Goal: Entertainment & Leisure: Consume media (video, audio)

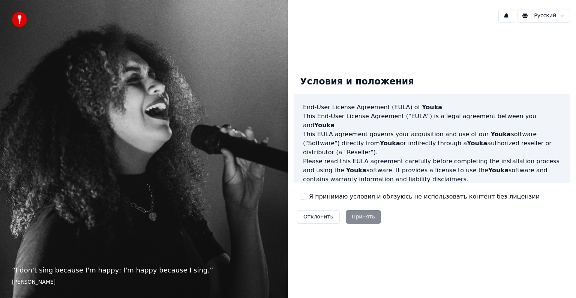
click at [294, 195] on button "Я принимаю условия и обязуюсь не использовать контент без лицензии" at bounding box center [303, 196] width 6 height 6
click at [294, 211] on button "Принять" at bounding box center [364, 216] width 36 height 13
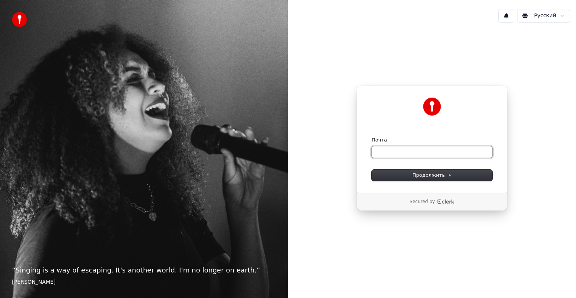
click at [294, 151] on input "Почта" at bounding box center [431, 151] width 121 height 11
type input "*"
click at [294, 174] on span "Продолжить" at bounding box center [431, 175] width 39 height 7
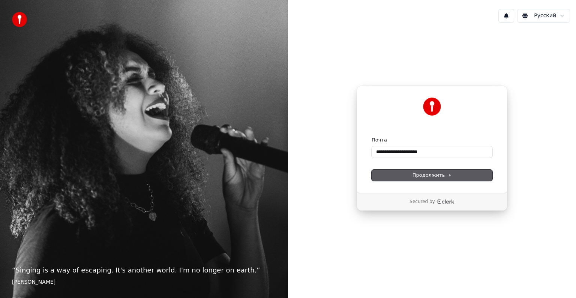
type input "**********"
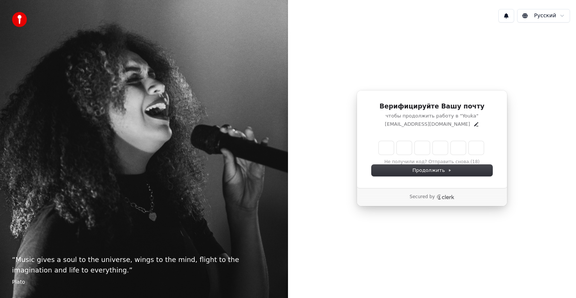
type input "******"
type input "*"
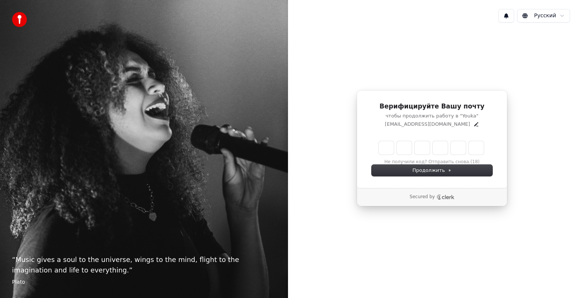
type input "*"
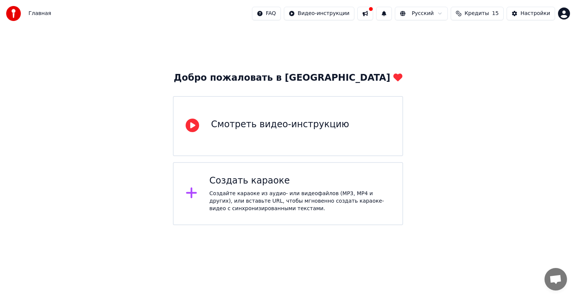
click at [294, 127] on div "Смотреть видео-инструкцию" at bounding box center [280, 124] width 138 height 12
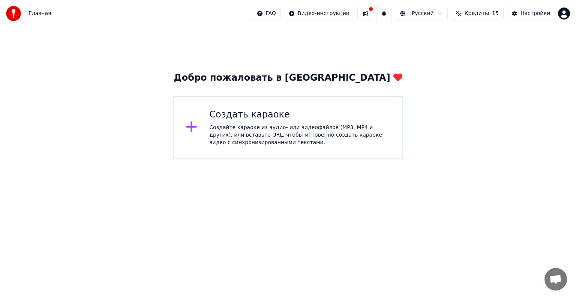
click at [294, 124] on div "Создайте караоке из аудио- или видеофайлов (MP3, MP4 и других), или вставьте UR…" at bounding box center [299, 135] width 181 height 22
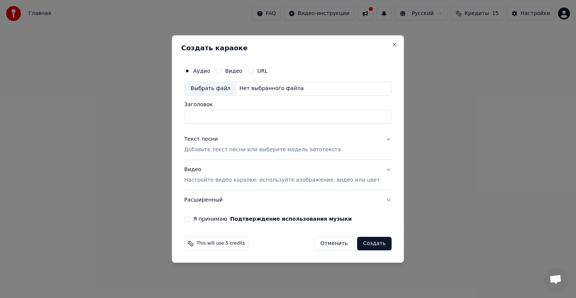
type input "*"
click at [236, 89] on div "Выбрать файл" at bounding box center [210, 88] width 52 height 13
type input "**********"
click at [264, 148] on p "Добавьте текст песни или выберите модель автотекста" at bounding box center [262, 149] width 157 height 7
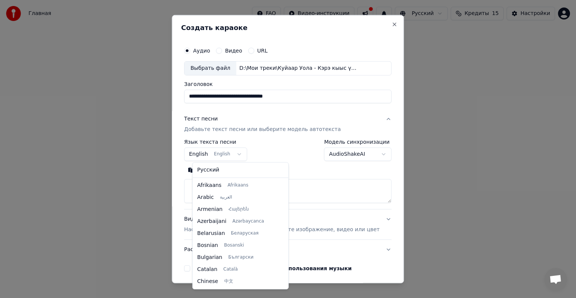
click at [247, 151] on body "**********" at bounding box center [288, 79] width 576 height 159
select select "**"
click at [234, 156] on body "**********" at bounding box center [288, 79] width 576 height 159
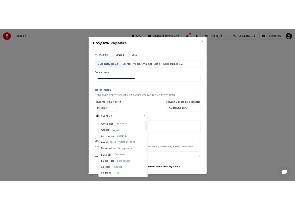
scroll to position [0, 0]
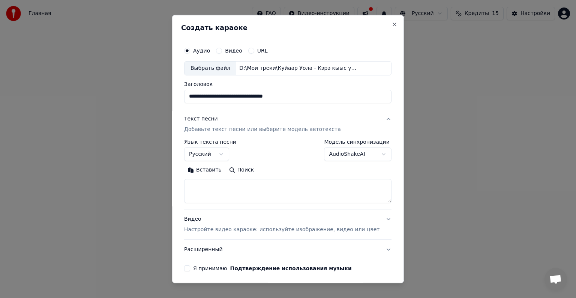
click at [222, 183] on textarea at bounding box center [287, 191] width 207 height 24
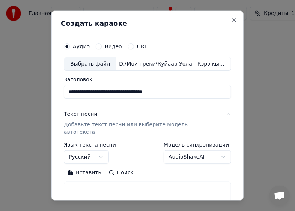
paste textarea "**********"
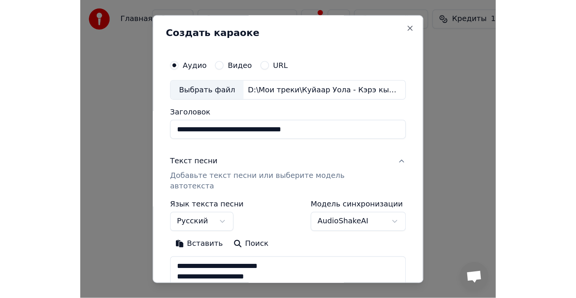
scroll to position [189, 0]
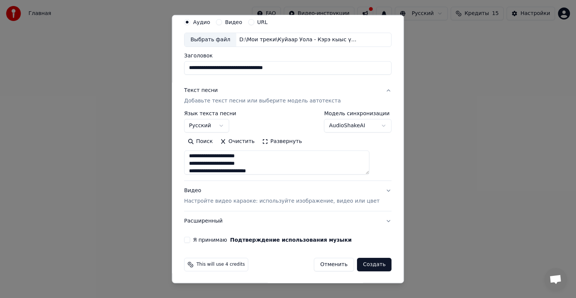
type textarea "**********"
click at [294, 204] on p "Настройте видео караоке: используйте изображение, видео или цвет" at bounding box center [281, 200] width 195 height 7
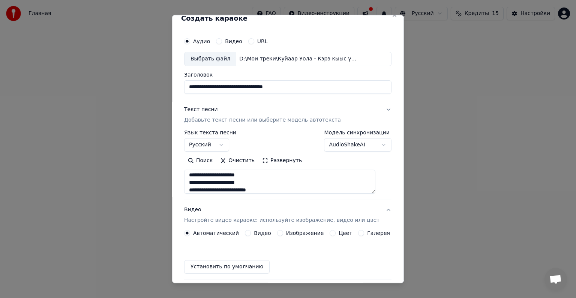
scroll to position [8, 0]
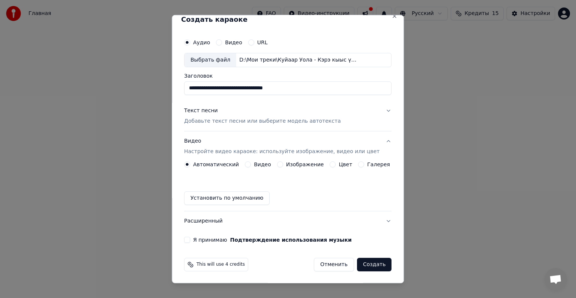
click at [283, 163] on div "Изображение" at bounding box center [300, 164] width 47 height 6
click at [278, 163] on button "Изображение" at bounding box center [280, 164] width 6 height 6
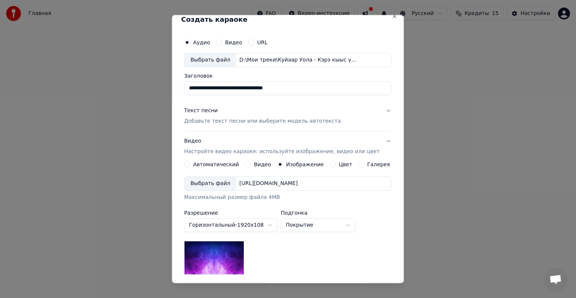
click at [294, 164] on button "Цвет" at bounding box center [333, 164] width 6 height 6
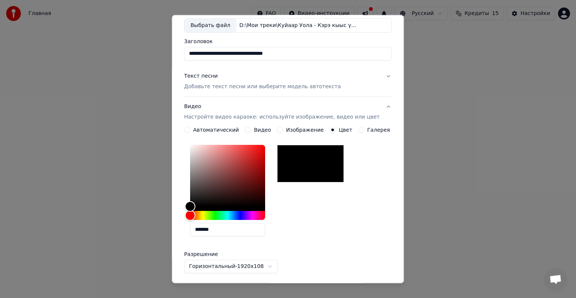
scroll to position [46, 0]
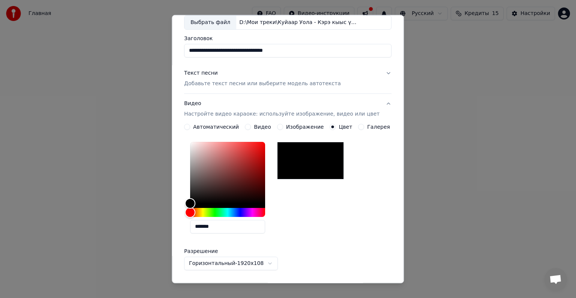
click at [294, 128] on div "**********" at bounding box center [287, 211] width 207 height 175
click at [294, 127] on button "Галерея" at bounding box center [361, 127] width 6 height 6
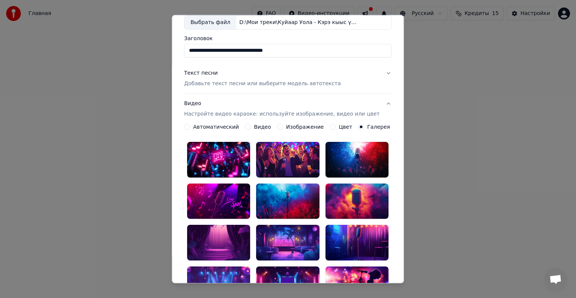
click at [294, 160] on div at bounding box center [356, 160] width 63 height 36
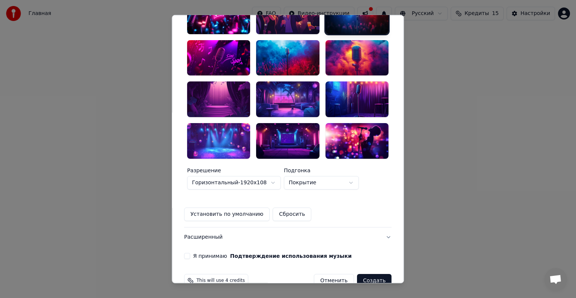
scroll to position [193, 0]
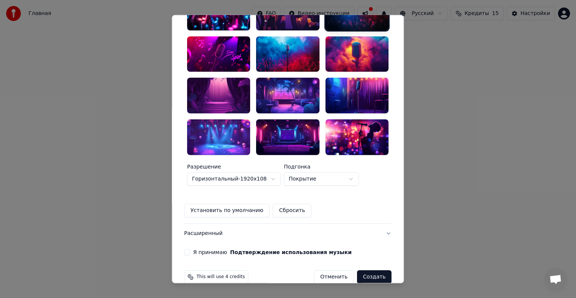
click at [278, 159] on body "**********" at bounding box center [288, 79] width 576 height 159
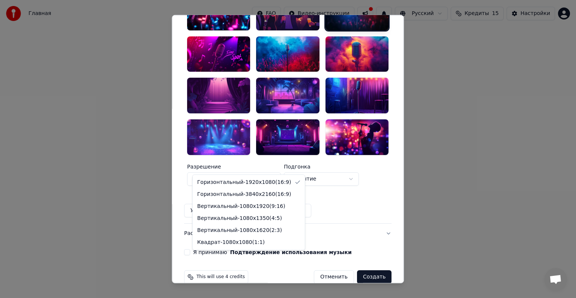
click at [279, 159] on body "**********" at bounding box center [288, 79] width 576 height 159
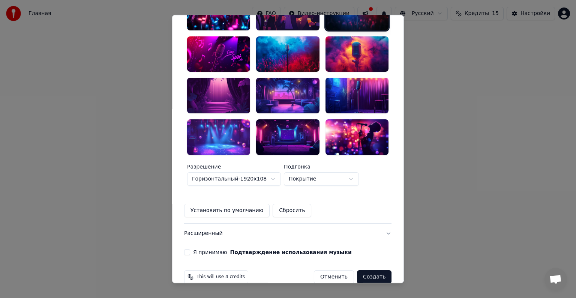
click at [294, 159] on body "**********" at bounding box center [288, 79] width 576 height 159
click at [190, 211] on button "Я принимаю Подтверждение использования музыки" at bounding box center [187, 252] width 6 height 6
click at [294, 211] on button "Создать" at bounding box center [374, 276] width 34 height 13
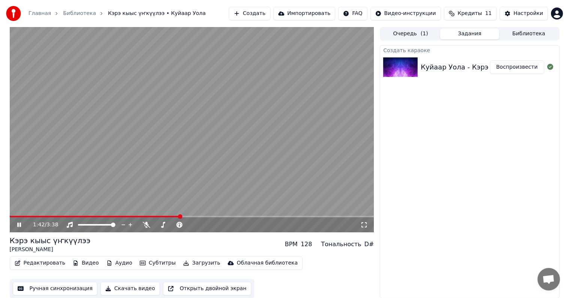
click at [48, 211] on button "Редактировать" at bounding box center [40, 262] width 57 height 10
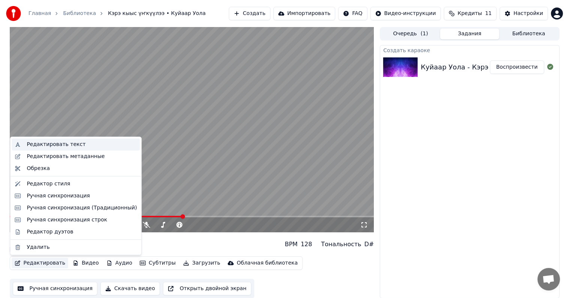
click at [58, 146] on div "Редактировать текст" at bounding box center [56, 144] width 59 height 7
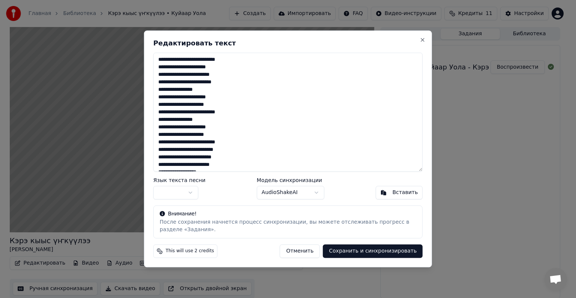
drag, startPoint x: 301, startPoint y: 36, endPoint x: 332, endPoint y: 40, distance: 30.6
click at [294, 40] on div "**********" at bounding box center [288, 148] width 288 height 236
click at [229, 124] on textarea "**********" at bounding box center [287, 111] width 269 height 119
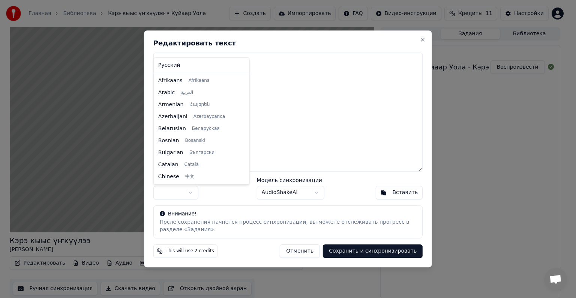
click at [187, 193] on body "Главная Библиотека Кэрэ кыыс үҥкүүлээ • Куйаар Уола Создать Импортировать FAQ В…" at bounding box center [284, 149] width 569 height 298
click at [190, 193] on body "Главная Библиотека Кэрэ кыыс үҥкүүлээ • Куйаар Уола Создать Импортировать FAQ В…" at bounding box center [284, 149] width 569 height 298
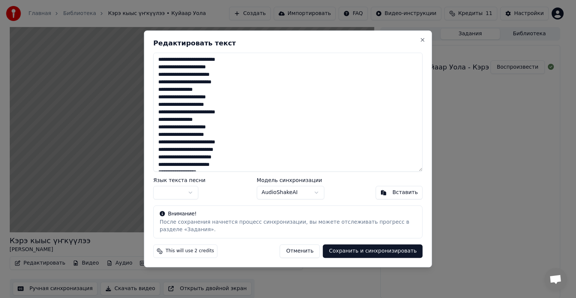
click at [216, 194] on div "Язык текста песни Модель синхронизации AudioShakeAI Вставить" at bounding box center [287, 189] width 269 height 22
click at [294, 110] on textarea "**********" at bounding box center [287, 111] width 269 height 119
drag, startPoint x: 266, startPoint y: 34, endPoint x: 288, endPoint y: 43, distance: 23.3
click at [288, 43] on div "**********" at bounding box center [288, 148] width 288 height 236
click at [294, 43] on div "**********" at bounding box center [288, 148] width 288 height 236
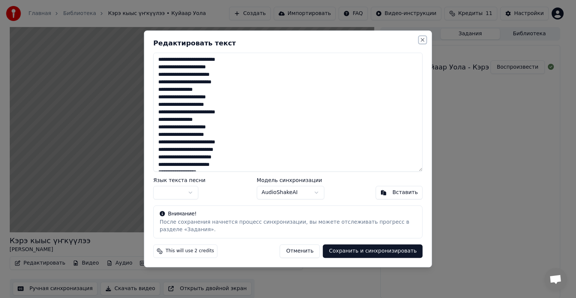
click at [294, 40] on button "Close" at bounding box center [422, 40] width 6 height 6
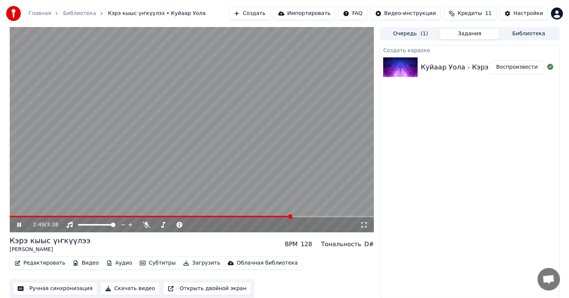
click at [19, 211] on icon at bounding box center [19, 224] width 4 height 4
click at [34, 211] on button "Редактировать" at bounding box center [40, 262] width 57 height 10
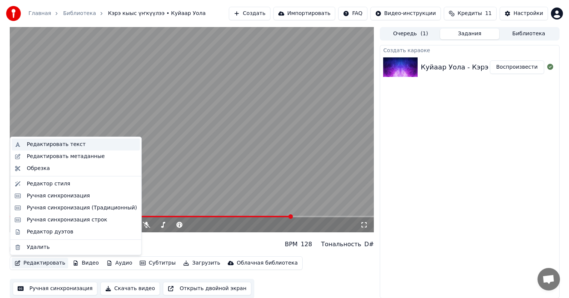
click at [56, 142] on div "Редактировать текст" at bounding box center [56, 144] width 59 height 7
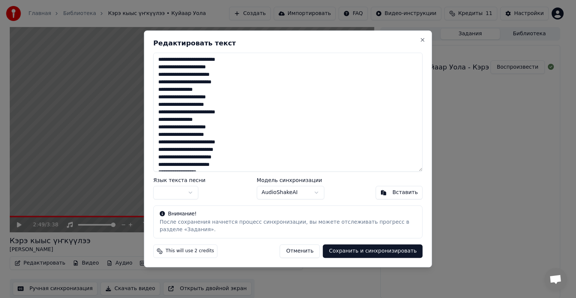
click at [234, 87] on textarea "**********" at bounding box center [287, 111] width 269 height 119
click at [240, 83] on textarea "**********" at bounding box center [287, 111] width 269 height 119
click at [246, 118] on textarea "**********" at bounding box center [287, 111] width 269 height 119
click at [245, 125] on textarea "**********" at bounding box center [287, 111] width 269 height 119
click at [247, 120] on textarea "**********" at bounding box center [287, 111] width 269 height 119
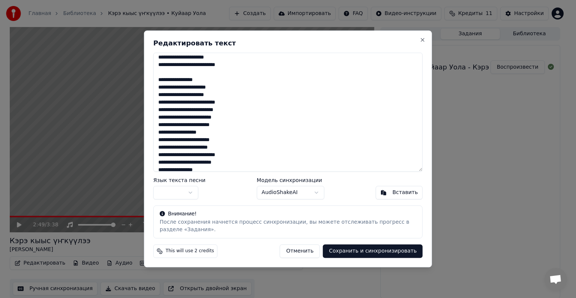
scroll to position [75, 0]
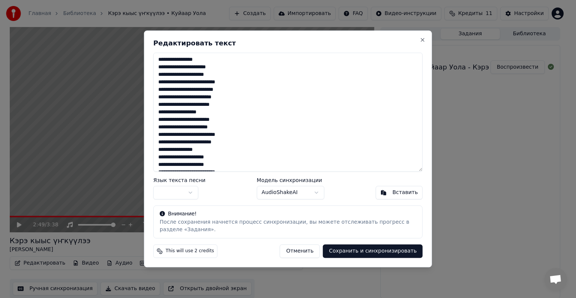
click at [244, 83] on textarea "**********" at bounding box center [287, 111] width 269 height 119
click at [215, 119] on textarea "**********" at bounding box center [287, 111] width 269 height 119
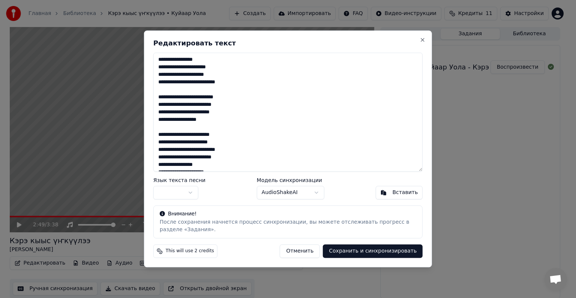
drag, startPoint x: 242, startPoint y: 84, endPoint x: 158, endPoint y: 60, distance: 87.1
click at [158, 60] on textarea "**********" at bounding box center [287, 111] width 269 height 119
click at [192, 126] on textarea "**********" at bounding box center [287, 111] width 269 height 119
paste textarea "**********"
click at [218, 122] on textarea "**********" at bounding box center [287, 111] width 269 height 119
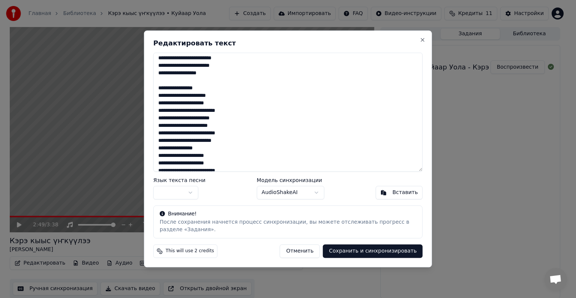
scroll to position [120, 0]
click at [246, 112] on textarea "**********" at bounding box center [287, 111] width 269 height 119
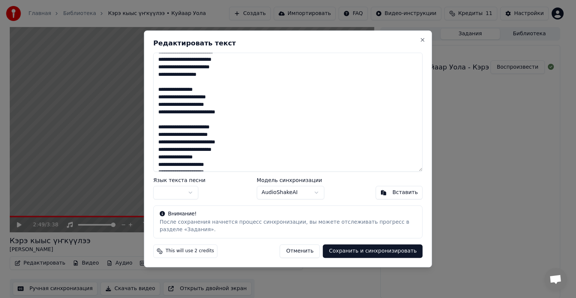
drag, startPoint x: 245, startPoint y: 112, endPoint x: 156, endPoint y: 88, distance: 92.8
click at [156, 88] on textarea "**********" at bounding box center [287, 111] width 269 height 119
click at [201, 120] on textarea "**********" at bounding box center [287, 111] width 269 height 119
paste textarea "**********"
click at [244, 114] on textarea "**********" at bounding box center [287, 111] width 269 height 119
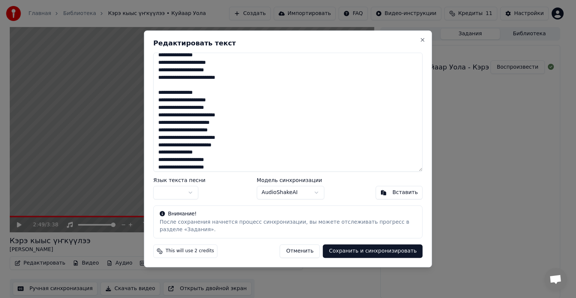
scroll to position [157, 0]
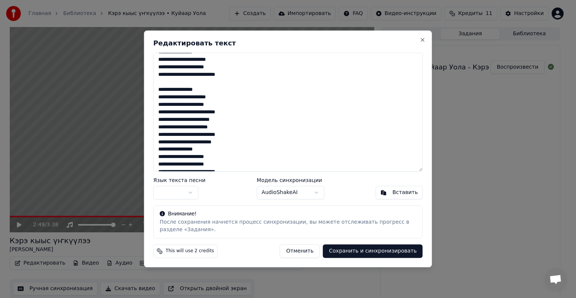
click at [253, 111] on textarea "**********" at bounding box center [287, 111] width 269 height 119
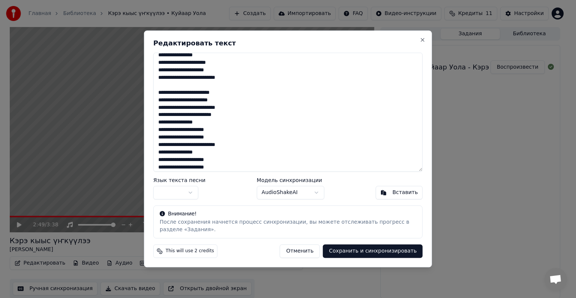
scroll to position [195, 0]
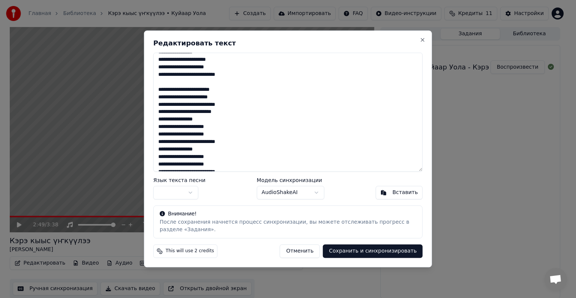
click at [234, 111] on textarea "**********" at bounding box center [287, 111] width 269 height 119
click at [209, 97] on textarea "**********" at bounding box center [287, 111] width 269 height 119
click at [236, 111] on textarea "**********" at bounding box center [287, 111] width 269 height 119
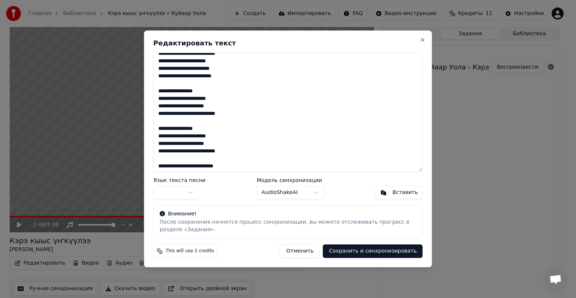
scroll to position [0, 0]
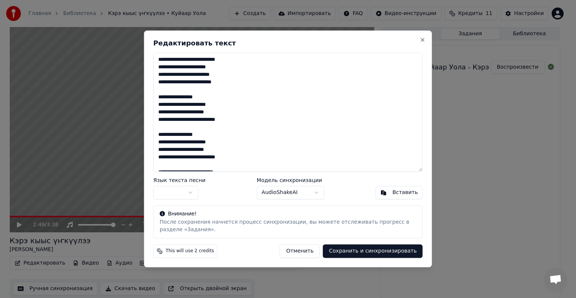
drag, startPoint x: 239, startPoint y: 79, endPoint x: 146, endPoint y: 50, distance: 97.2
click at [146, 50] on div "**********" at bounding box center [288, 148] width 288 height 236
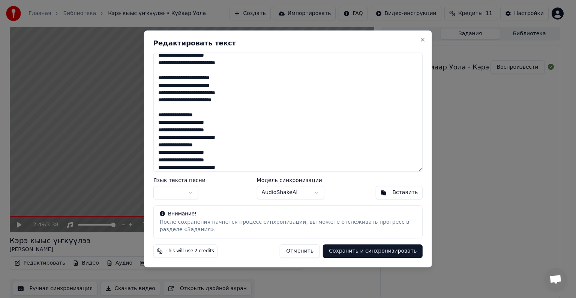
scroll to position [209, 0]
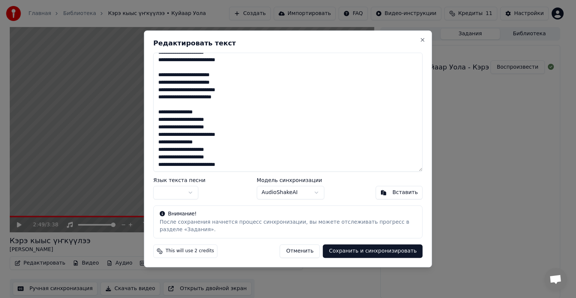
click at [220, 105] on textarea "**********" at bounding box center [287, 111] width 269 height 119
paste textarea "**********"
click at [244, 97] on textarea at bounding box center [287, 111] width 269 height 119
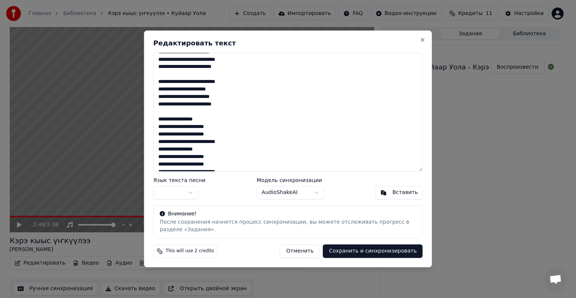
scroll to position [247, 0]
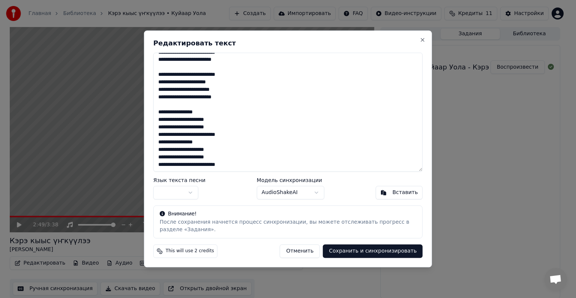
click at [203, 119] on textarea at bounding box center [287, 111] width 269 height 119
click at [217, 140] on textarea at bounding box center [287, 111] width 269 height 119
click at [202, 150] on textarea at bounding box center [287, 111] width 269 height 119
drag, startPoint x: 244, startPoint y: 164, endPoint x: 159, endPoint y: 141, distance: 87.6
click at [159, 141] on textarea at bounding box center [287, 111] width 269 height 119
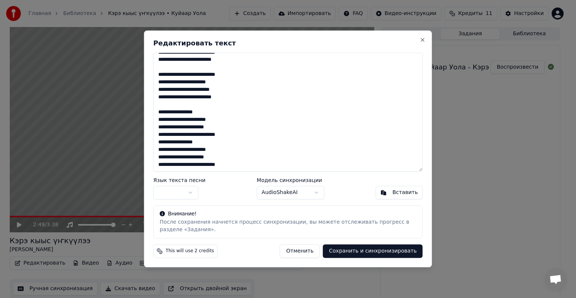
click at [250, 162] on textarea at bounding box center [287, 111] width 269 height 119
paste textarea "**********"
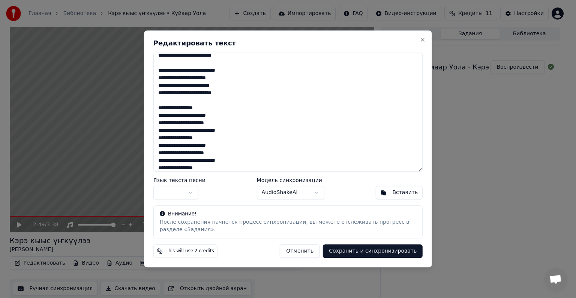
scroll to position [274, 0]
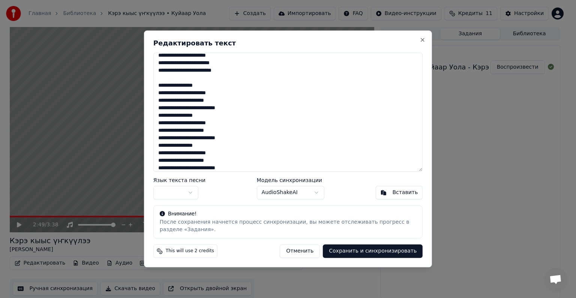
click at [256, 109] on textarea at bounding box center [287, 111] width 269 height 119
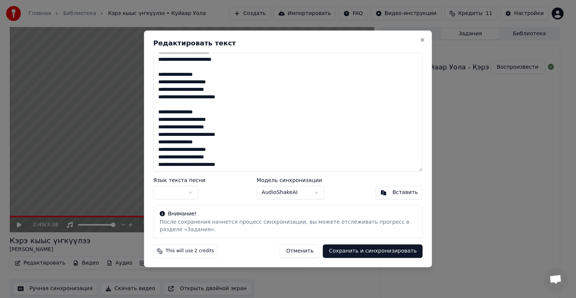
click at [246, 135] on textarea at bounding box center [287, 111] width 269 height 119
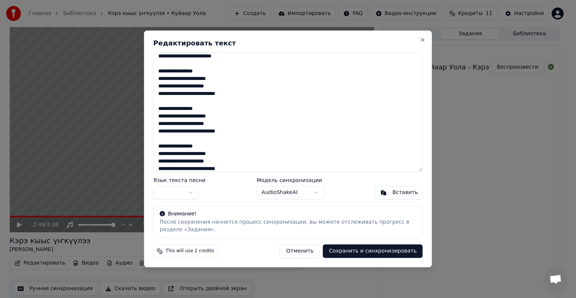
scroll to position [292, 0]
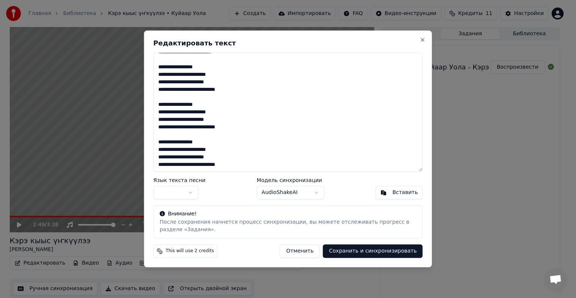
click at [247, 163] on textarea at bounding box center [287, 111] width 269 height 119
type textarea "**********"
click at [294, 193] on body "Главная Библиотека Кэрэ кыыс үҥкүүлээ • Куйаар Уола Создать Импортировать FAQ В…" at bounding box center [284, 149] width 569 height 298
click at [294, 211] on button "Сохранить и синхронизировать" at bounding box center [373, 250] width 100 height 13
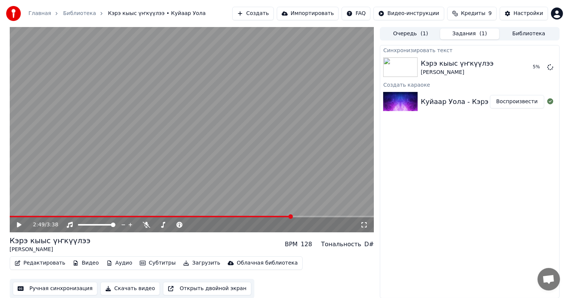
click at [294, 15] on span "Кредиты" at bounding box center [473, 13] width 24 height 7
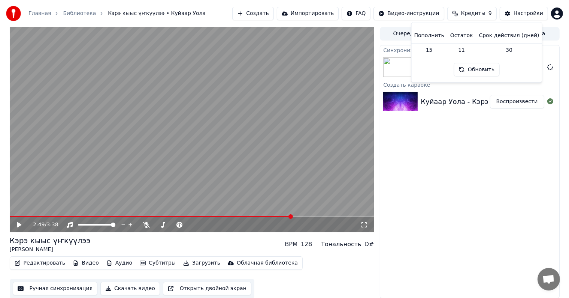
click at [294, 160] on div "Синхронизировать текст Кэрэ кыыс үҥкүүлээ Куйаар Уола 6 % Создать караоке Куйаа…" at bounding box center [470, 171] width 180 height 253
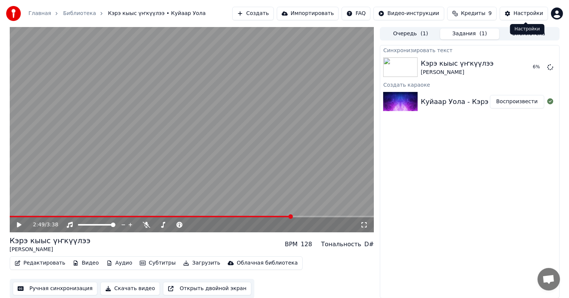
click at [294, 12] on div "Настройки" at bounding box center [529, 13] width 30 height 7
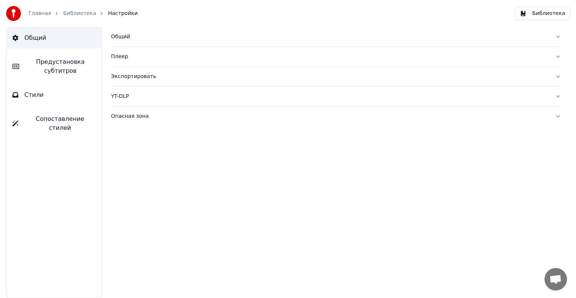
click at [46, 93] on button "Стили" at bounding box center [53, 94] width 95 height 21
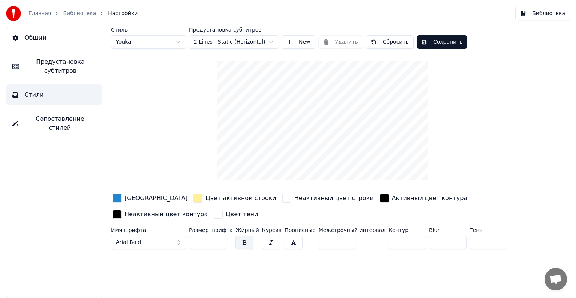
click at [57, 67] on span "Предустановка субтитров" at bounding box center [60, 66] width 70 height 18
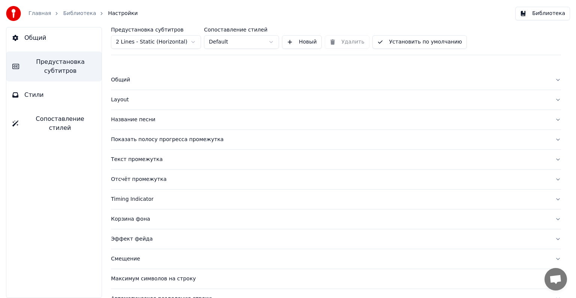
click at [164, 211] on div "Эффект фейда" at bounding box center [330, 238] width 438 height 7
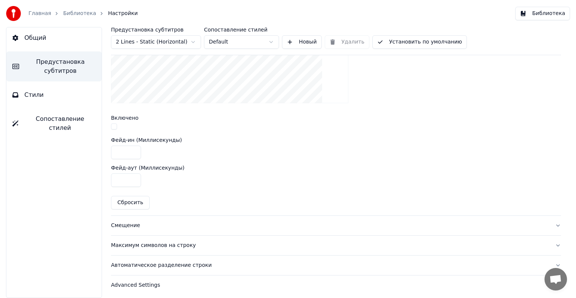
scroll to position [283, 0]
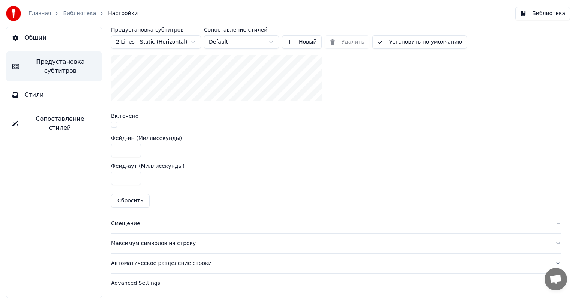
click at [138, 211] on button "Смещение" at bounding box center [336, 223] width 450 height 19
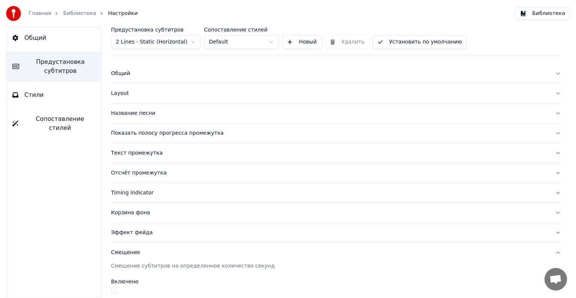
scroll to position [0, 0]
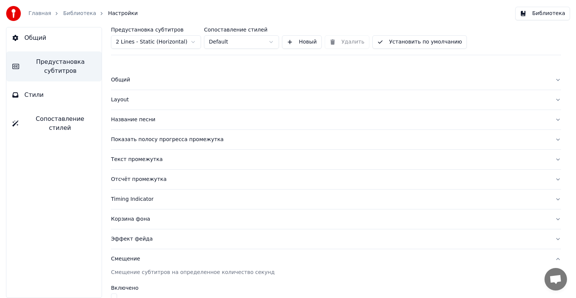
click at [125, 79] on div "Общий" at bounding box center [330, 79] width 438 height 7
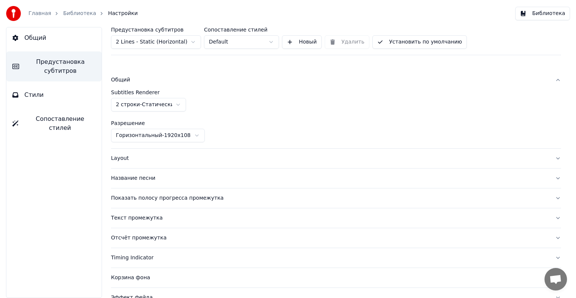
click at [123, 158] on div "Layout" at bounding box center [330, 157] width 438 height 7
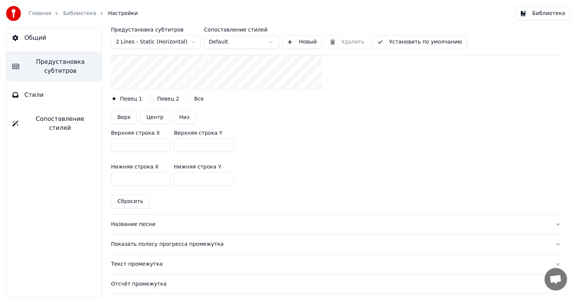
scroll to position [187, 0]
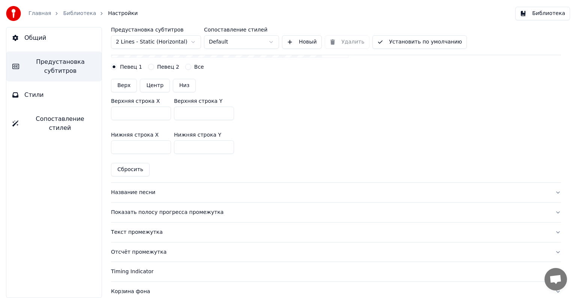
click at [142, 195] on div "Название песни" at bounding box center [330, 192] width 438 height 7
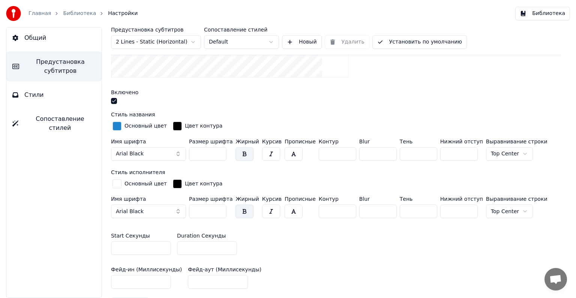
click at [165, 153] on button "Arial Black" at bounding box center [148, 153] width 75 height 13
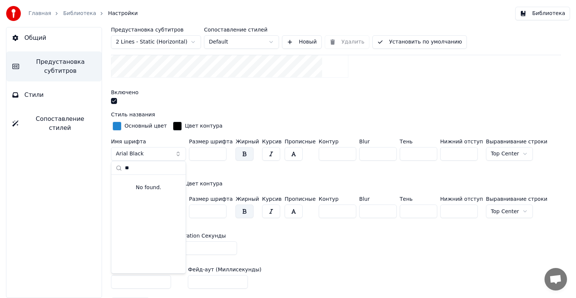
type input "*"
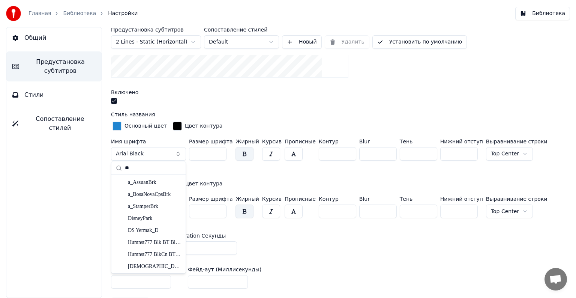
type input "*"
click at [250, 171] on div "Стиль исполнителя" at bounding box center [336, 171] width 450 height 5
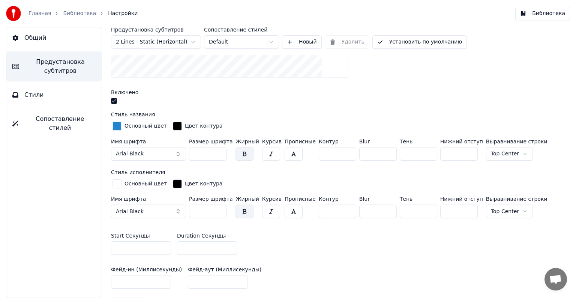
click at [150, 154] on button "Arial Black" at bounding box center [148, 153] width 75 height 13
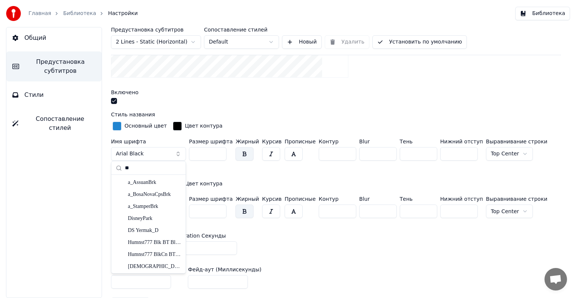
type input "*"
click at [294, 211] on div "Start Секунды * Duration Секунды *" at bounding box center [336, 244] width 450 height 34
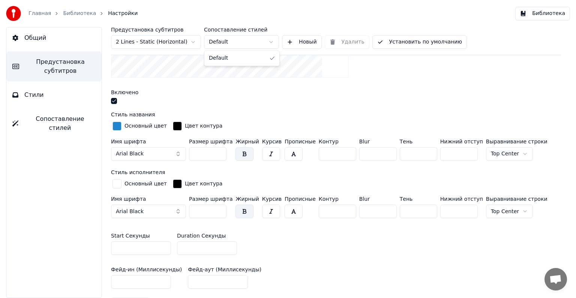
click at [230, 42] on html "Главная Библиотека Настройки Библиотека Общий Предустановка субтитров Стили Соп…" at bounding box center [288, 149] width 576 height 298
click at [192, 35] on html "Главная Библиотека Настройки Библиотека Общий Предустановка субтитров Стили Соп…" at bounding box center [288, 149] width 576 height 298
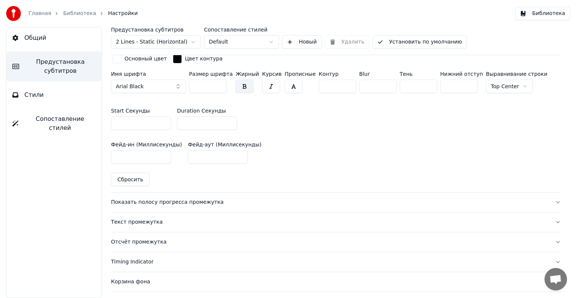
scroll to position [337, 0]
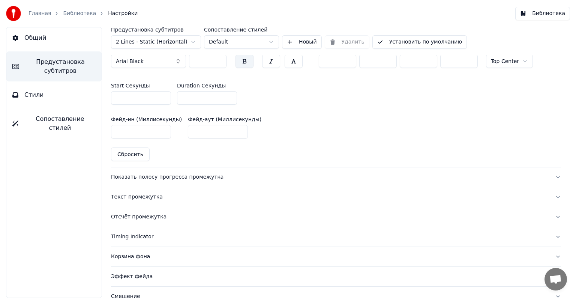
click at [128, 153] on button "Сбросить" at bounding box center [130, 153] width 39 height 13
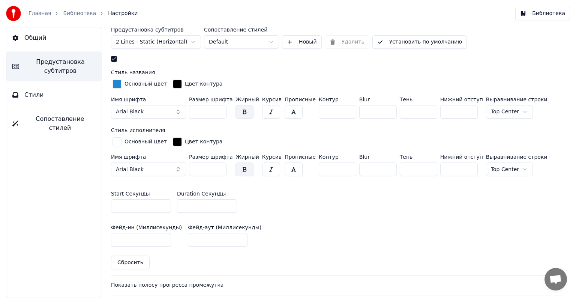
scroll to position [225, 0]
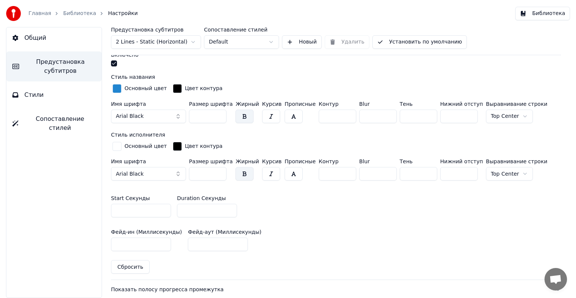
click at [159, 119] on button "Arial Black" at bounding box center [148, 115] width 75 height 13
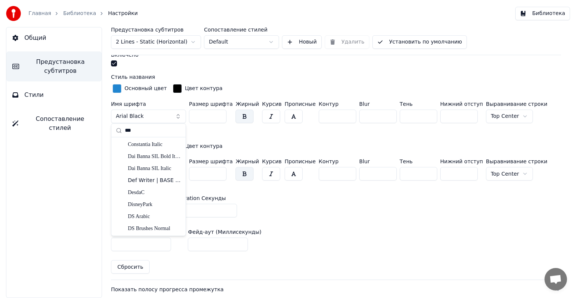
scroll to position [0, 0]
type input "*"
type input "*****"
click at [154, 159] on div "Times New Roman" at bounding box center [154, 156] width 53 height 7
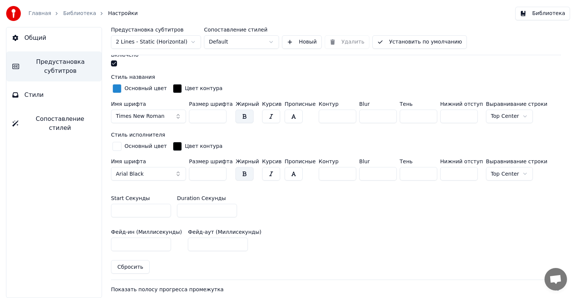
click at [177, 170] on button "Arial Black" at bounding box center [148, 173] width 75 height 13
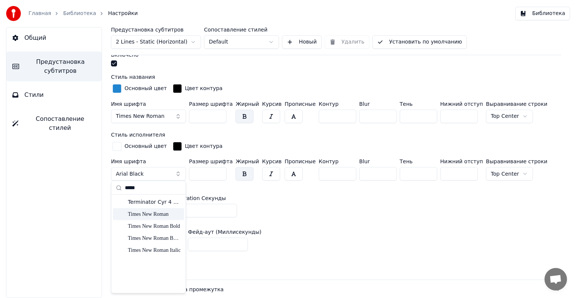
type input "*****"
click at [160, 211] on div "Times New Roman" at bounding box center [154, 213] width 53 height 7
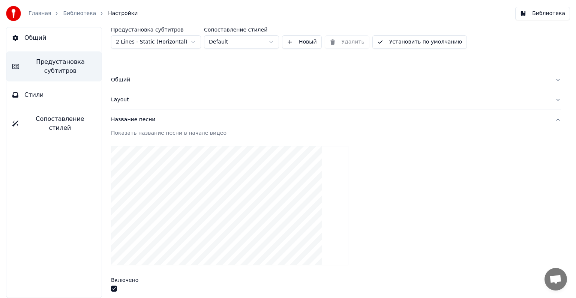
click at [63, 90] on button "Стили" at bounding box center [53, 94] width 95 height 21
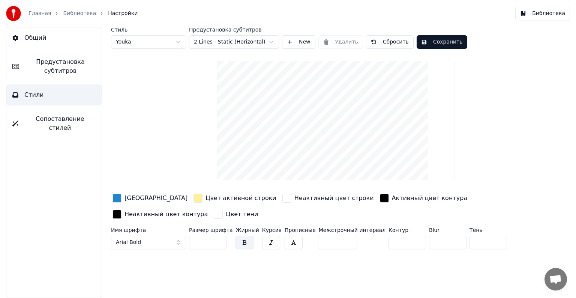
click at [153, 211] on button "Arial Bold" at bounding box center [148, 241] width 75 height 13
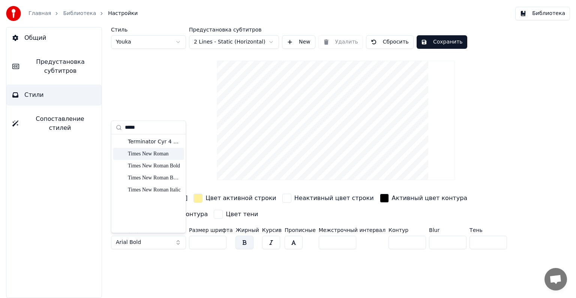
type input "*****"
click at [155, 154] on div "Times New Roman" at bounding box center [154, 153] width 53 height 7
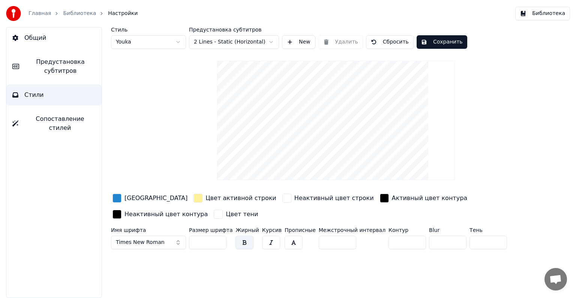
click at [156, 211] on span "Times New Roman" at bounding box center [140, 241] width 49 height 7
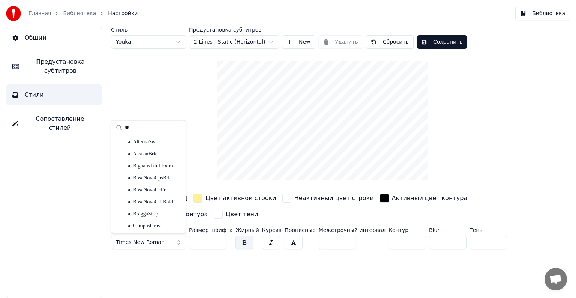
type input "*"
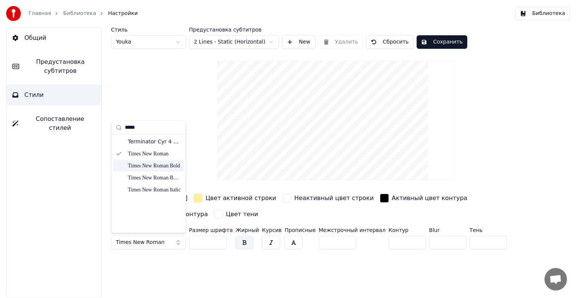
type input "*****"
click at [149, 166] on div "Times New Roman Bold" at bounding box center [154, 165] width 53 height 7
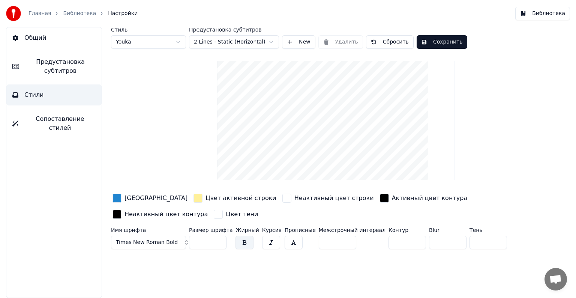
click at [294, 42] on button "Сохранить" at bounding box center [441, 41] width 51 height 13
click at [294, 42] on button "Готово" at bounding box center [436, 41] width 40 height 13
click at [33, 115] on span "Сопоставление стилей" at bounding box center [59, 123] width 71 height 18
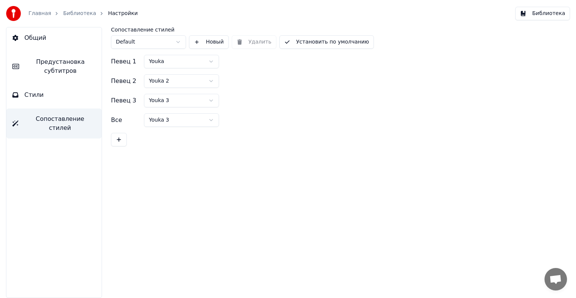
click at [208, 60] on html "Главная Библиотека Настройки Библиотека Общий Предустановка субтитров Стили Соп…" at bounding box center [288, 149] width 576 height 298
click at [180, 40] on html "Главная Библиотека Настройки Библиотека Общий Предустановка субтитров Стили Соп…" at bounding box center [288, 149] width 576 height 298
click at [46, 42] on button "Общий" at bounding box center [53, 37] width 95 height 21
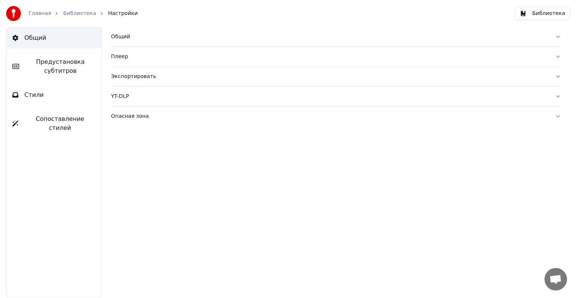
click at [75, 15] on link "Библиотека" at bounding box center [79, 13] width 33 height 7
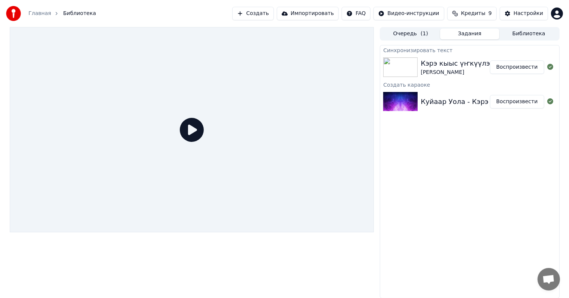
click at [294, 66] on div "Кэрэ кыыс үҥкүүлээ" at bounding box center [457, 63] width 73 height 10
click at [294, 66] on button "Воспроизвести" at bounding box center [517, 66] width 54 height 13
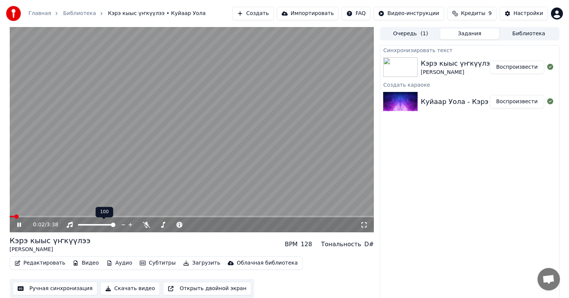
drag, startPoint x: 106, startPoint y: 223, endPoint x: 96, endPoint y: 222, distance: 10.6
click at [96, 211] on div at bounding box center [103, 224] width 60 height 7
click at [28, 211] on span at bounding box center [192, 215] width 365 height 1
click at [40, 211] on span at bounding box center [192, 215] width 365 height 1
click at [30, 211] on video at bounding box center [192, 129] width 365 height 205
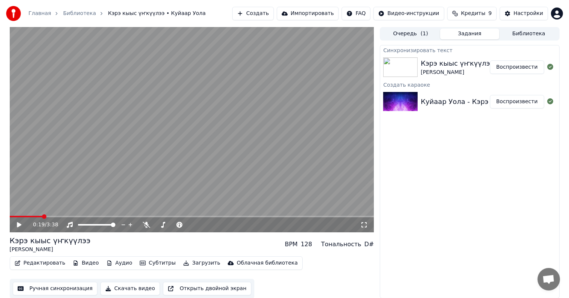
click at [31, 211] on span at bounding box center [26, 215] width 33 height 1
click at [18, 211] on icon at bounding box center [25, 224] width 18 height 6
click at [18, 211] on video at bounding box center [192, 129] width 365 height 205
click at [15, 211] on div "0:13 / 3:38" at bounding box center [192, 224] width 365 height 15
click at [15, 211] on span at bounding box center [21, 215] width 23 height 1
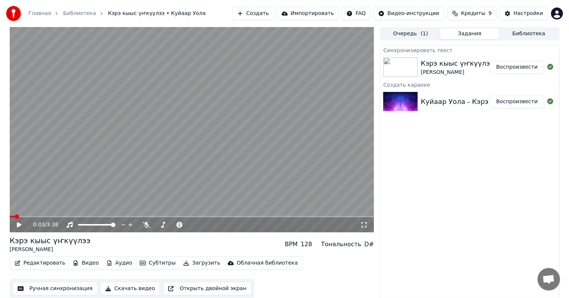
click at [18, 211] on icon at bounding box center [19, 224] width 4 height 5
click at [294, 211] on icon at bounding box center [364, 224] width 7 height 6
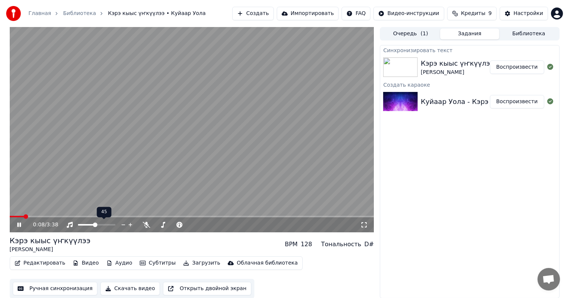
click at [94, 211] on span at bounding box center [86, 224] width 17 height 1
click at [42, 211] on span at bounding box center [192, 215] width 365 height 1
click at [294, 211] on icon at bounding box center [364, 224] width 5 height 5
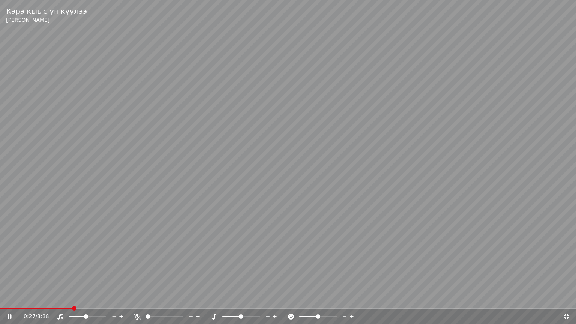
click at [294, 211] on div "0:27 / 3:38" at bounding box center [288, 316] width 576 height 15
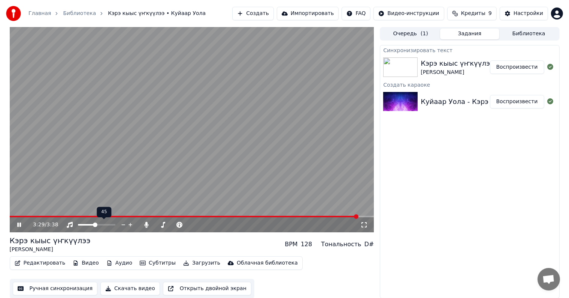
click at [17, 211] on icon at bounding box center [25, 224] width 18 height 6
click at [145, 211] on button "Субтитры" at bounding box center [158, 262] width 42 height 10
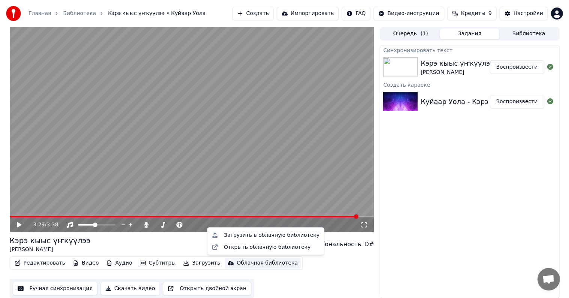
click at [294, 211] on div "Редактировать Видео Аудио Субтитры Загрузить Облачная библиотека Ручная синхрон…" at bounding box center [192, 277] width 365 height 42
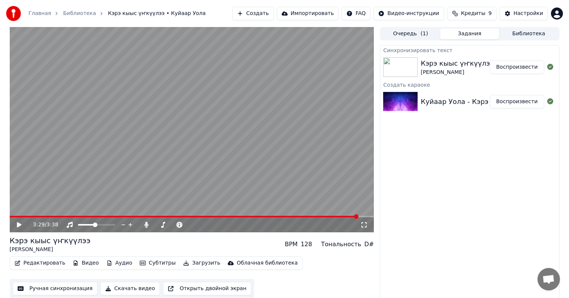
click at [48, 211] on button "Редактировать" at bounding box center [40, 262] width 57 height 10
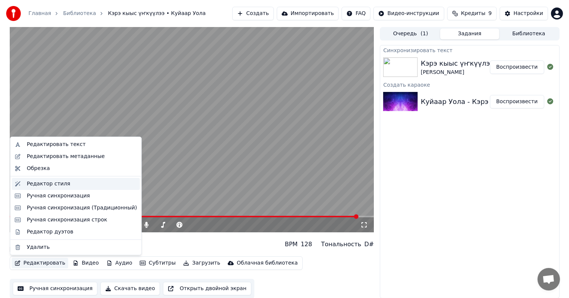
click at [52, 184] on div "Редактор стиля" at bounding box center [48, 183] width 43 height 7
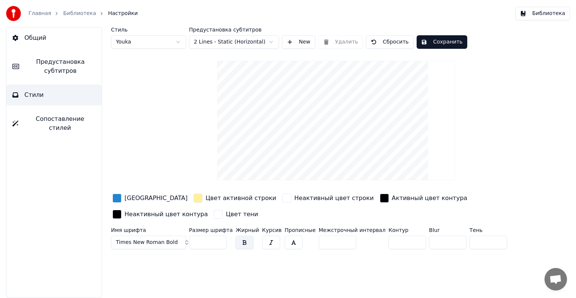
click at [40, 13] on link "Главная" at bounding box center [39, 13] width 22 height 7
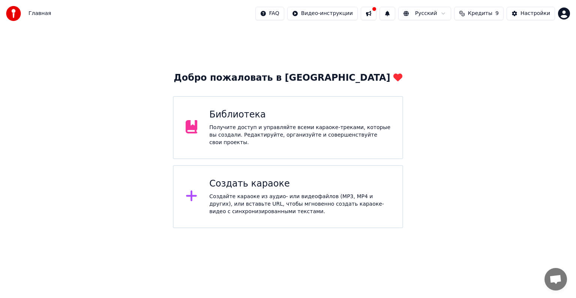
click at [40, 12] on span "Главная" at bounding box center [39, 13] width 22 height 7
click at [9, 17] on img at bounding box center [13, 13] width 15 height 15
click at [294, 15] on button at bounding box center [369, 13] width 16 height 13
click at [294, 30] on div "Добро пожаловать в Youka Библиотека Получите доступ и управляйте всеми караоке-…" at bounding box center [288, 127] width 576 height 201
click at [294, 140] on div "Получите доступ и управляйте всеми караоке-треками, которые вы создали. Редакти…" at bounding box center [299, 135] width 181 height 22
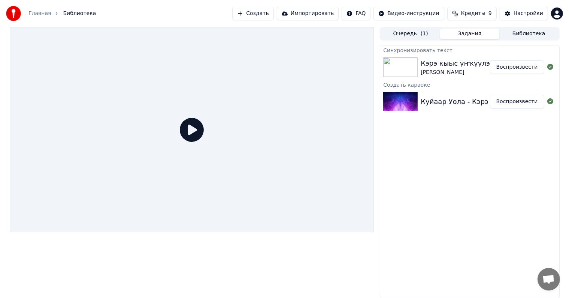
click at [294, 70] on div "[PERSON_NAME]" at bounding box center [457, 72] width 73 height 7
click at [294, 66] on button "Воспроизвести" at bounding box center [517, 66] width 54 height 13
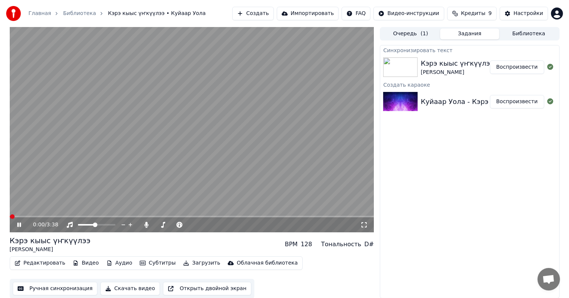
click at [18, 211] on icon at bounding box center [19, 224] width 4 height 4
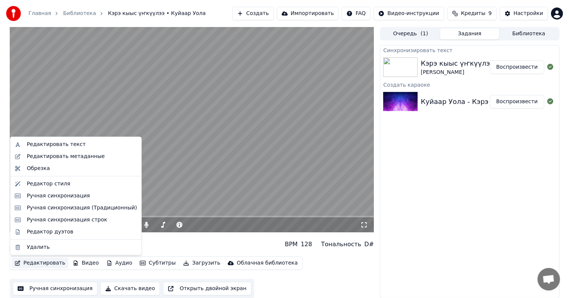
click at [42, 211] on button "Редактировать" at bounding box center [40, 262] width 57 height 10
click at [54, 157] on div "Редактировать метаданные" at bounding box center [66, 156] width 78 height 7
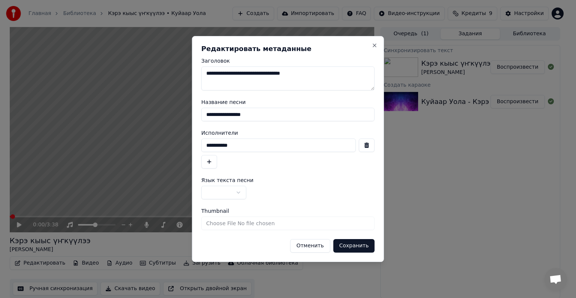
click at [294, 73] on textarea "**********" at bounding box center [287, 78] width 173 height 24
type textarea "**********"
click at [237, 195] on body "**********" at bounding box center [284, 149] width 569 height 298
click at [294, 211] on button "Сохранить" at bounding box center [354, 245] width 42 height 13
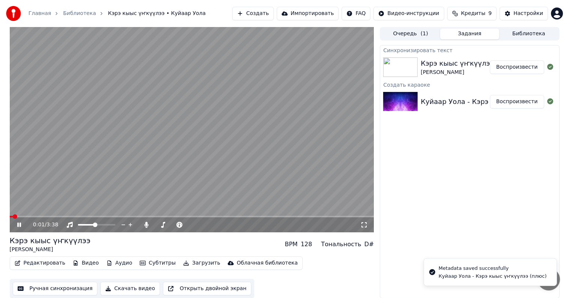
click at [20, 211] on icon at bounding box center [19, 224] width 4 height 4
click at [50, 211] on button "Ручная синхронизация" at bounding box center [55, 287] width 85 height 13
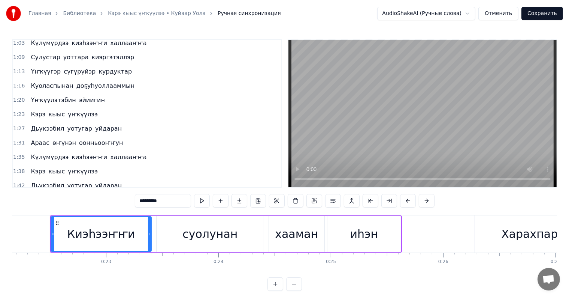
scroll to position [169, 0]
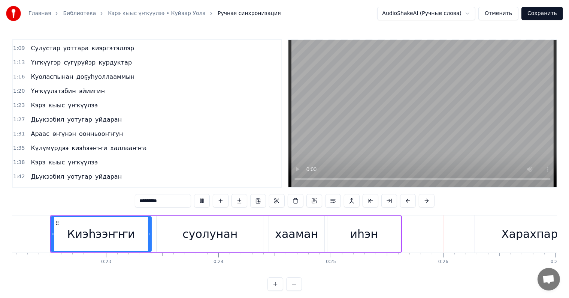
click at [293, 211] on button at bounding box center [294, 283] width 16 height 13
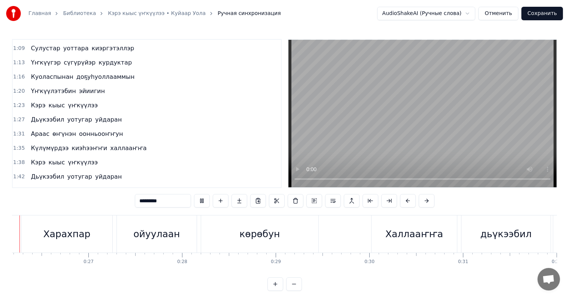
click at [293, 211] on button at bounding box center [294, 283] width 16 height 13
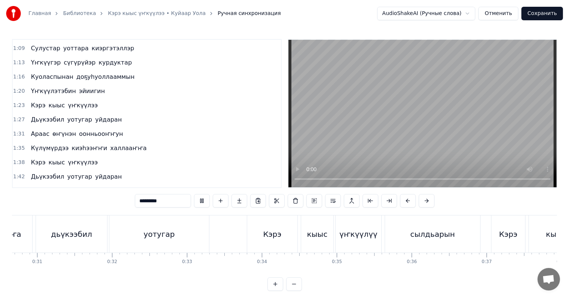
click at [293, 211] on button at bounding box center [294, 283] width 16 height 13
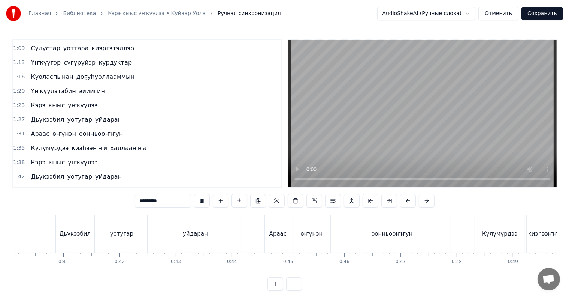
click at [293, 211] on button at bounding box center [294, 283] width 16 height 13
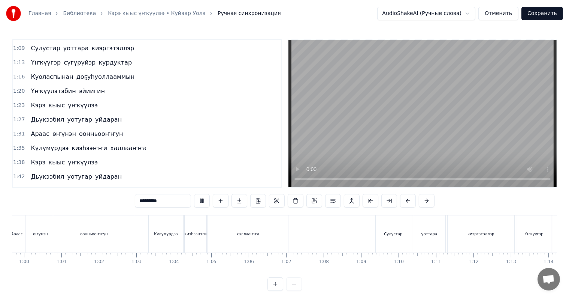
click at [293, 211] on div at bounding box center [285, 283] width 34 height 13
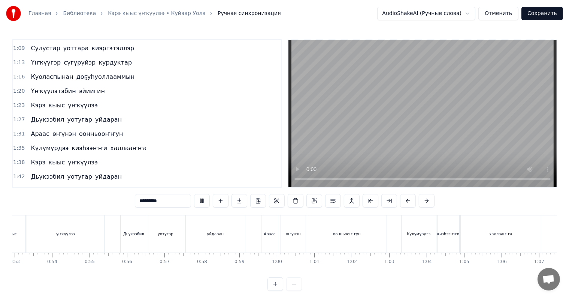
click at [293, 211] on div at bounding box center [285, 283] width 34 height 13
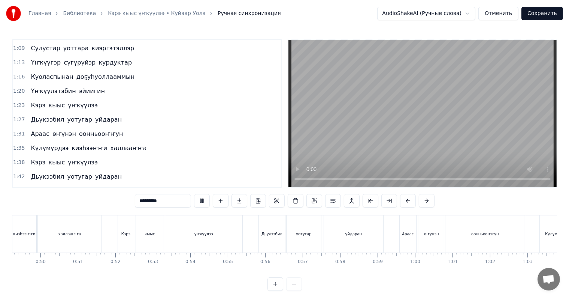
click at [293, 211] on div at bounding box center [285, 283] width 34 height 13
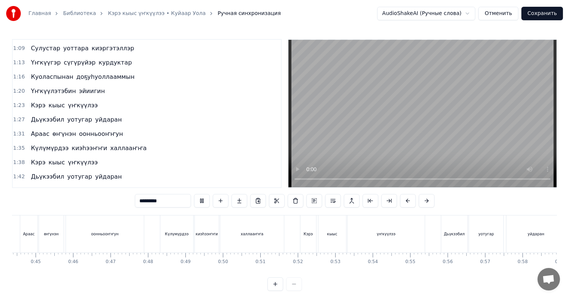
click at [293, 211] on div at bounding box center [285, 283] width 34 height 13
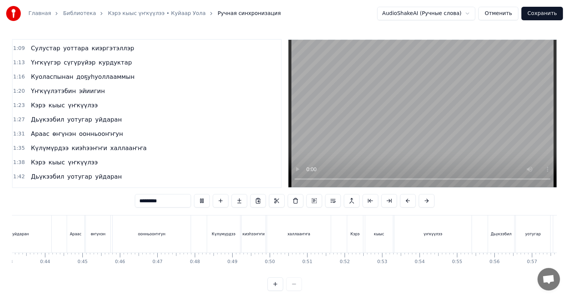
click at [293, 211] on div at bounding box center [285, 283] width 34 height 13
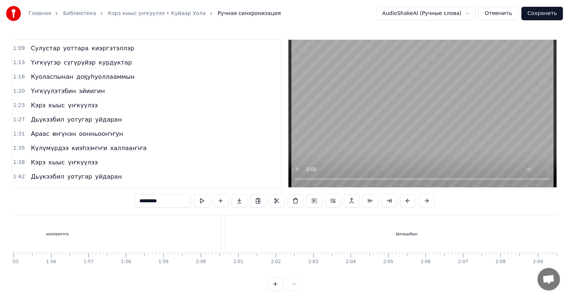
scroll to position [0, 4276]
click at [206, 211] on div "халлааҥҥа" at bounding box center [90, 233] width 327 height 37
type input "*********"
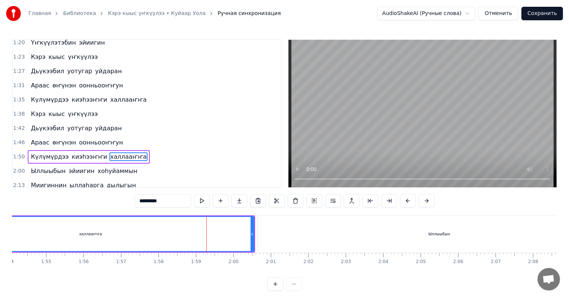
scroll to position [250, 0]
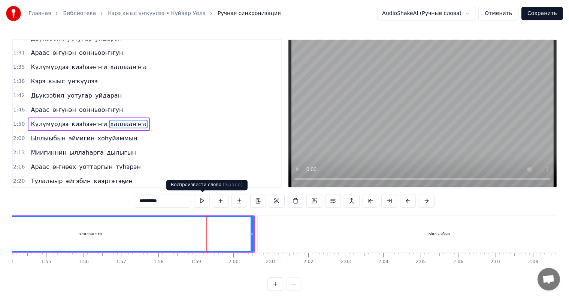
click at [201, 201] on button at bounding box center [202, 200] width 16 height 13
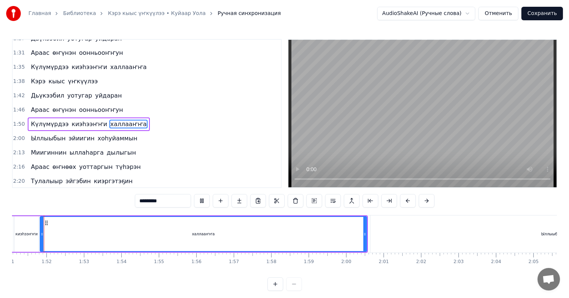
scroll to position [0, 4160]
click at [202, 200] on button at bounding box center [202, 200] width 16 height 13
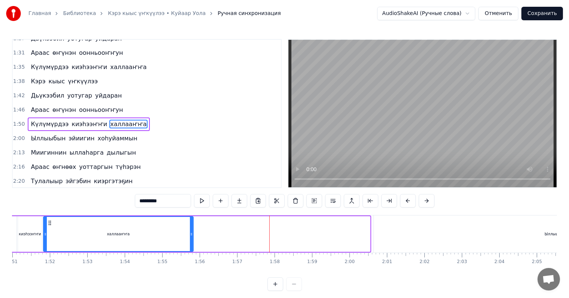
drag, startPoint x: 368, startPoint y: 234, endPoint x: 182, endPoint y: 238, distance: 186.3
click at [190, 211] on div at bounding box center [191, 234] width 3 height 34
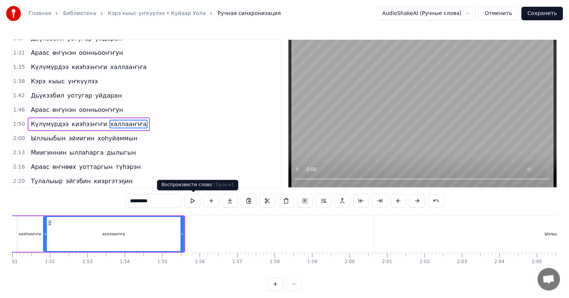
click at [192, 201] on button at bounding box center [193, 200] width 16 height 13
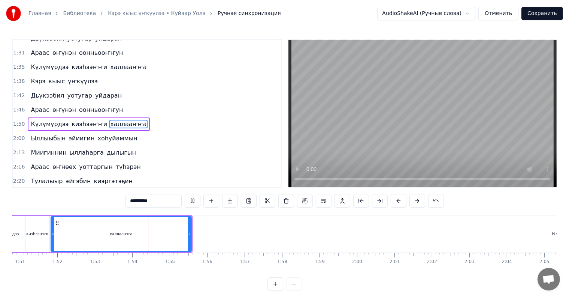
click at [192, 201] on button at bounding box center [193, 200] width 16 height 13
drag, startPoint x: 189, startPoint y: 233, endPoint x: 162, endPoint y: 235, distance: 26.6
click at [163, 211] on icon at bounding box center [164, 234] width 3 height 6
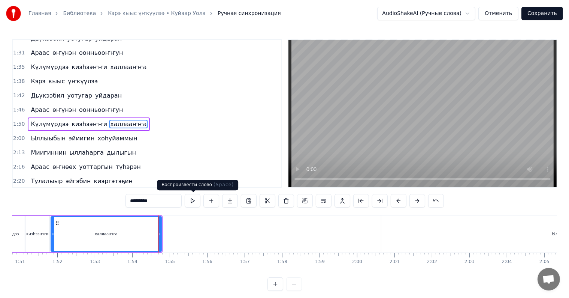
click at [195, 202] on button at bounding box center [193, 200] width 16 height 13
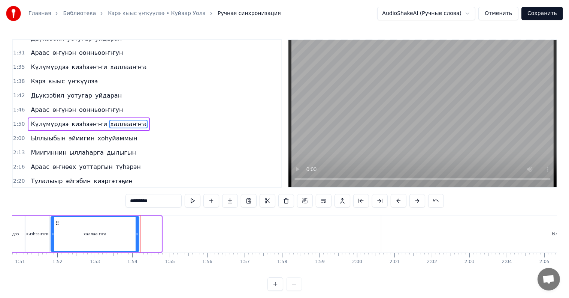
drag, startPoint x: 159, startPoint y: 229, endPoint x: 133, endPoint y: 233, distance: 25.4
click at [136, 211] on div at bounding box center [137, 234] width 3 height 34
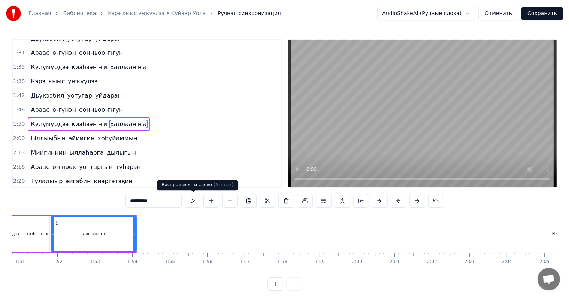
click at [196, 202] on button at bounding box center [193, 200] width 16 height 13
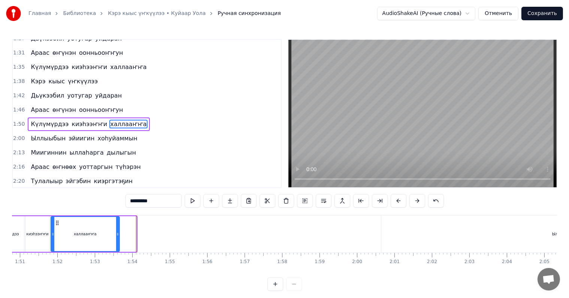
drag, startPoint x: 133, startPoint y: 232, endPoint x: 106, endPoint y: 234, distance: 26.3
click at [107, 211] on div "халлааҥҥа" at bounding box center [85, 234] width 68 height 34
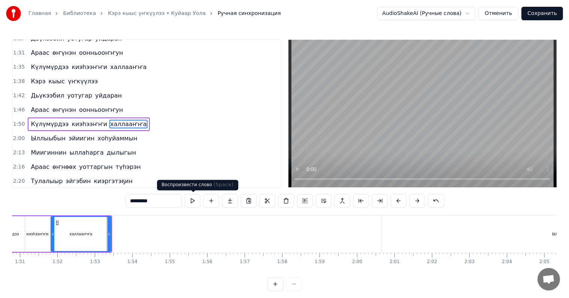
click at [189, 202] on button at bounding box center [193, 200] width 16 height 13
click at [190, 202] on button at bounding box center [193, 200] width 16 height 13
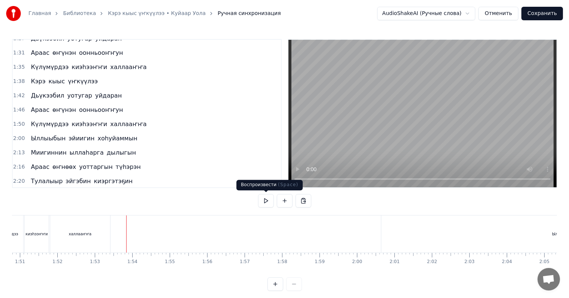
click at [259, 199] on button at bounding box center [266, 200] width 16 height 13
click at [262, 199] on button at bounding box center [266, 200] width 16 height 13
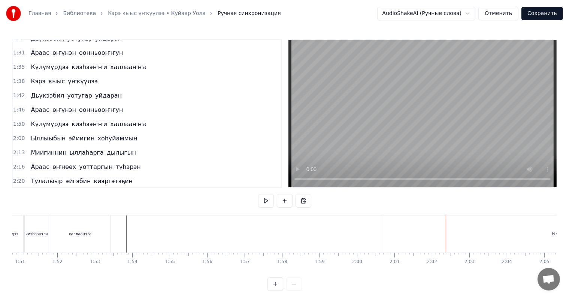
click at [294, 211] on div "Ыллыыбын" at bounding box center [564, 233] width 364 height 37
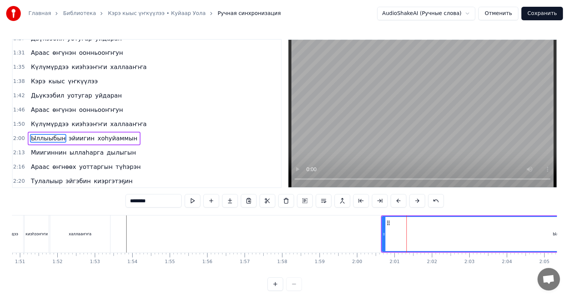
scroll to position [264, 0]
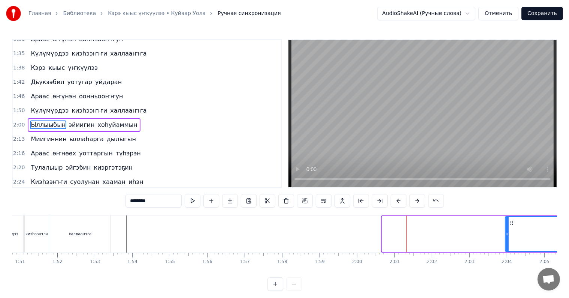
drag, startPoint x: 384, startPoint y: 235, endPoint x: 529, endPoint y: 232, distance: 145.4
click at [294, 211] on icon at bounding box center [507, 234] width 3 height 6
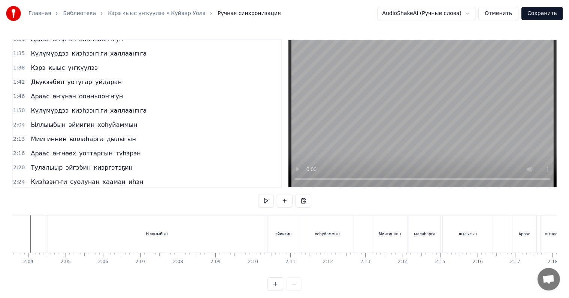
scroll to position [0, 4612]
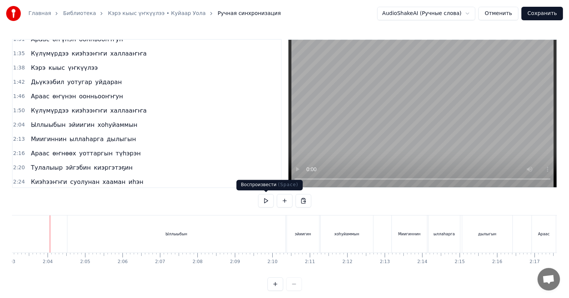
click at [268, 200] on button at bounding box center [266, 200] width 16 height 13
click at [78, 211] on div "Ыллыыбын" at bounding box center [176, 233] width 218 height 37
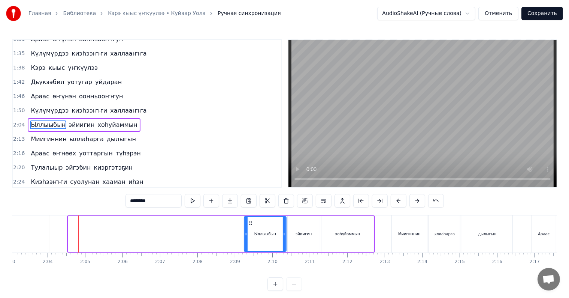
drag, startPoint x: 69, startPoint y: 233, endPoint x: 245, endPoint y: 235, distance: 176.9
click at [245, 211] on icon at bounding box center [246, 234] width 3 height 6
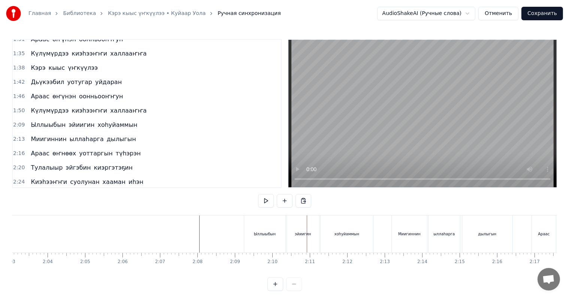
click at [267, 202] on button at bounding box center [266, 200] width 16 height 13
click at [248, 211] on div "Ыллыыбын" at bounding box center [264, 233] width 41 height 37
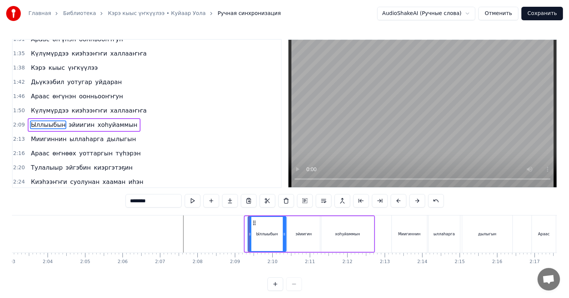
click at [249, 211] on icon at bounding box center [249, 234] width 3 height 6
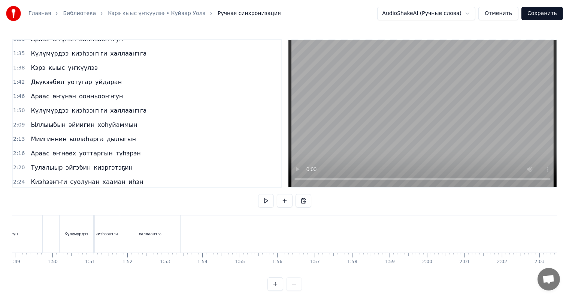
scroll to position [0, 4059]
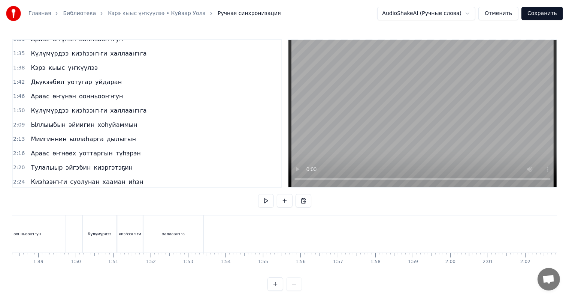
click at [103, 211] on div "Күлүмүрдээ" at bounding box center [100, 234] width 24 height 6
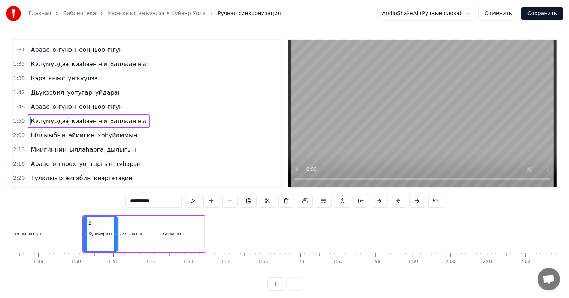
scroll to position [250, 0]
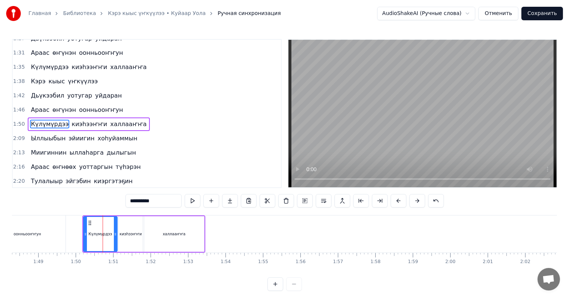
click at [86, 208] on div "0:22 Киэһээҥҥи суолунан хааман иһэн 0:26 Харахпар ойуулаан көрөбун 0:30 Халлааҥ…" at bounding box center [284, 164] width 545 height 251
click at [80, 211] on div "0 0:01 0:02 0:03 0:04 0:05 0:06 0:07 0:08 0:09 0:10 0:11 0:12 0:13 0:14 0:15 0:…" at bounding box center [56, 258] width 8206 height 12
click at [81, 211] on div "0 0:01 0:02 0:03 0:04 0:05 0:06 0:07 0:08 0:09 0:10 0:11 0:12 0:13 0:14 0:15 0:…" at bounding box center [56, 258] width 8206 height 12
click at [193, 201] on button at bounding box center [193, 200] width 16 height 13
click at [131, 211] on div "0 0:01 0:02 0:03 0:04 0:05 0:06 0:07 0:08 0:09 0:10 0:11 0:12 0:13 0:14 0:15 0:…" at bounding box center [56, 258] width 8206 height 12
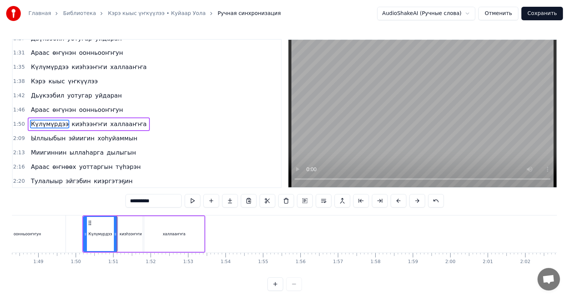
click at [215, 211] on div at bounding box center [56, 233] width 8206 height 37
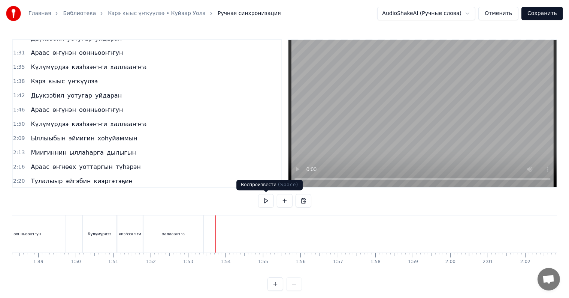
click at [265, 198] on button at bounding box center [266, 200] width 16 height 13
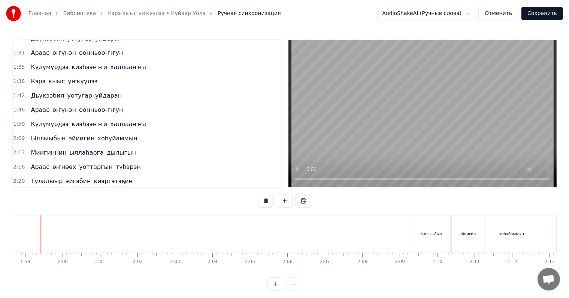
scroll to position [0, 4441]
click at [294, 16] on button "Сохранить" at bounding box center [543, 13] width 42 height 13
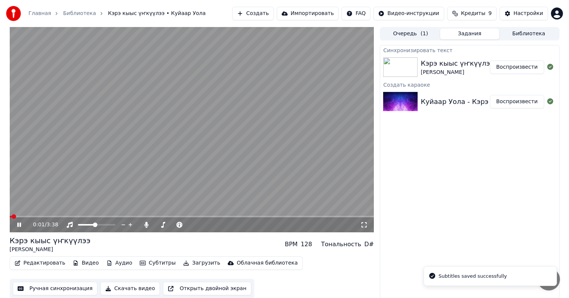
drag, startPoint x: 86, startPoint y: 214, endPoint x: 113, endPoint y: 215, distance: 26.6
click at [87, 211] on video at bounding box center [192, 129] width 365 height 205
click at [121, 211] on span at bounding box center [192, 215] width 365 height 1
click at [147, 211] on video at bounding box center [192, 129] width 365 height 205
click at [108, 211] on span at bounding box center [68, 215] width 117 height 1
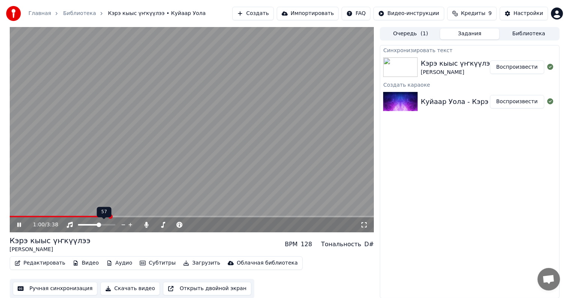
click at [100, 211] on span at bounding box center [99, 224] width 4 height 4
click at [161, 211] on span at bounding box center [192, 215] width 365 height 1
click at [171, 211] on span at bounding box center [171, 224] width 0 height 1
click at [189, 211] on span at bounding box center [190, 224] width 4 height 4
click at [155, 211] on span at bounding box center [155, 224] width 0 height 1
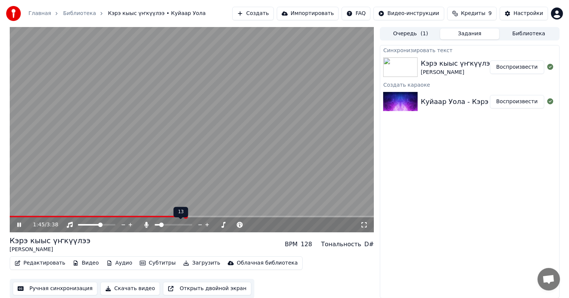
click at [160, 211] on span at bounding box center [173, 224] width 37 height 1
click at [21, 211] on icon at bounding box center [25, 224] width 18 height 6
click at [106, 211] on button "Аудио" at bounding box center [119, 262] width 32 height 10
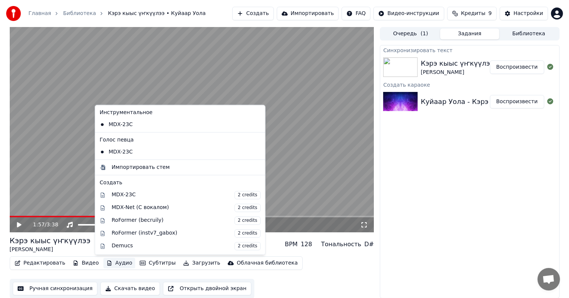
click at [294, 211] on div "Редактировать Видео Аудио Субтитры Загрузить Облачная библиотека Ручная синхрон…" at bounding box center [192, 277] width 365 height 42
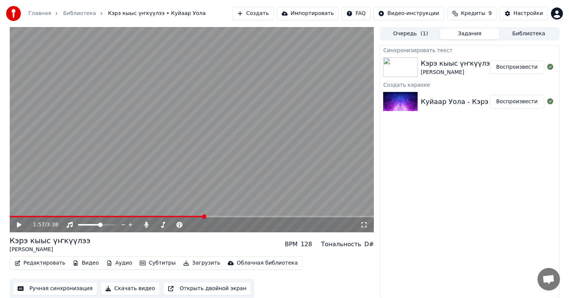
click at [25, 211] on icon at bounding box center [25, 224] width 18 height 6
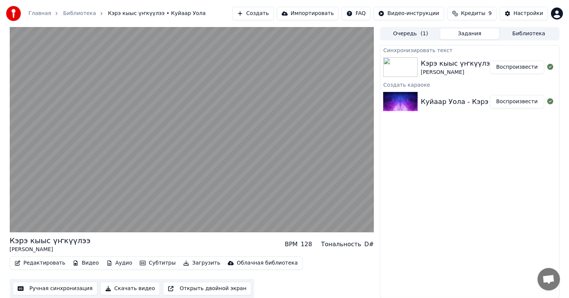
click at [112, 211] on button "Аудио" at bounding box center [119, 262] width 32 height 10
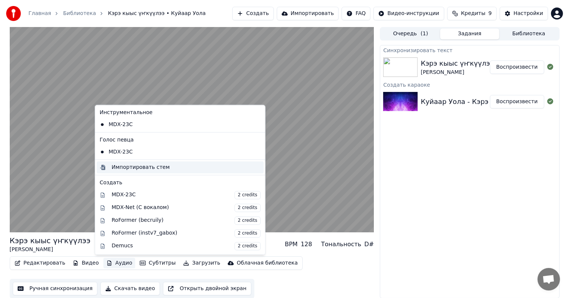
click at [135, 168] on div "Импортировать стем" at bounding box center [141, 166] width 58 height 7
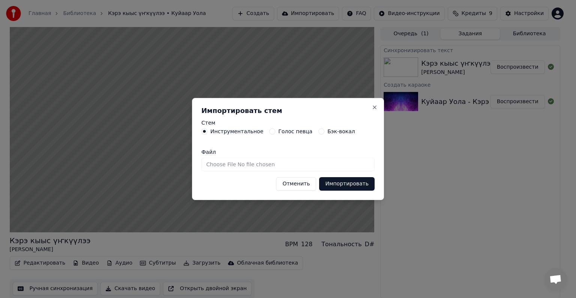
click at [294, 130] on button "Бэк-вокал" at bounding box center [321, 131] width 6 height 6
click at [205, 131] on button "Инструментальное" at bounding box center [204, 131] width 6 height 6
click at [294, 129] on button "Бэк-вокал" at bounding box center [321, 131] width 6 height 6
click at [294, 184] on button "Импортировать" at bounding box center [346, 183] width 55 height 13
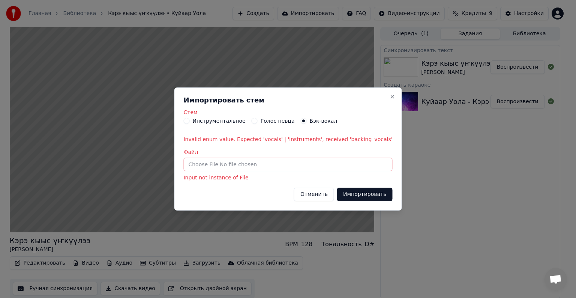
click at [294, 163] on input "Файл" at bounding box center [287, 163] width 209 height 13
click at [294, 96] on button "Close" at bounding box center [392, 97] width 6 height 6
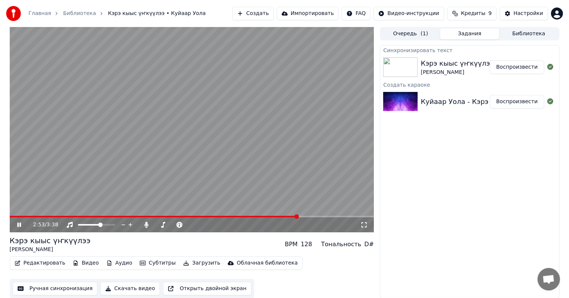
click at [108, 211] on icon "button" at bounding box center [110, 262] width 4 height 5
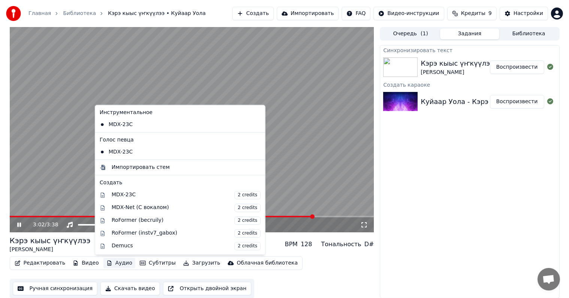
click at [294, 211] on div "Синхронизировать текст Кэрэ кыыс үҥкүүлээ Куйаар Уола Воспроизвести Создать кар…" at bounding box center [470, 171] width 180 height 253
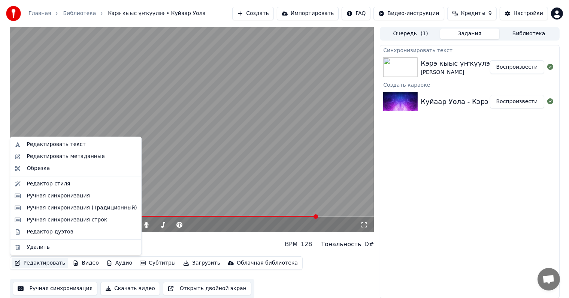
click at [40, 211] on button "Редактировать" at bounding box center [40, 262] width 57 height 10
click at [294, 142] on div "Синхронизировать текст Кэрэ кыыс үҥкүүлээ Куйаар Уола Воспроизвести Создать кар…" at bounding box center [470, 171] width 180 height 253
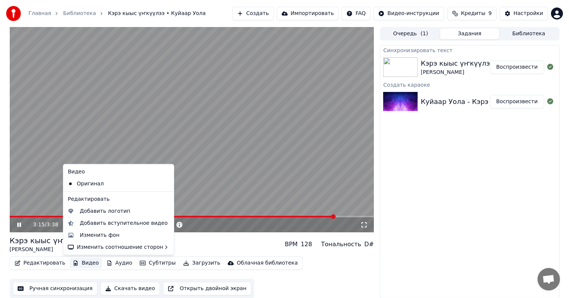
click at [86, 211] on button "Видео" at bounding box center [86, 262] width 32 height 10
click at [108, 211] on div "Изменить фон" at bounding box center [100, 234] width 40 height 7
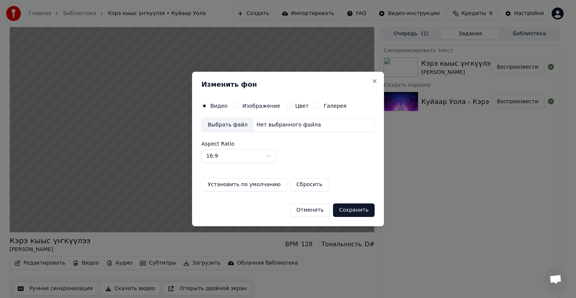
click at [294, 211] on button "Отменить" at bounding box center [310, 209] width 40 height 13
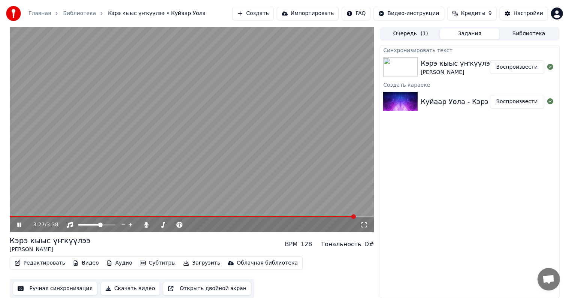
click at [287, 211] on div "3:27 / 3:38" at bounding box center [192, 224] width 365 height 15
click at [287, 211] on span at bounding box center [149, 215] width 278 height 1
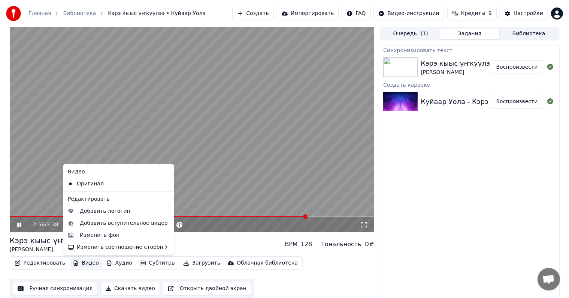
click at [78, 211] on button "Видео" at bounding box center [86, 262] width 32 height 10
click at [102, 211] on div "Изменить фон" at bounding box center [100, 234] width 40 height 7
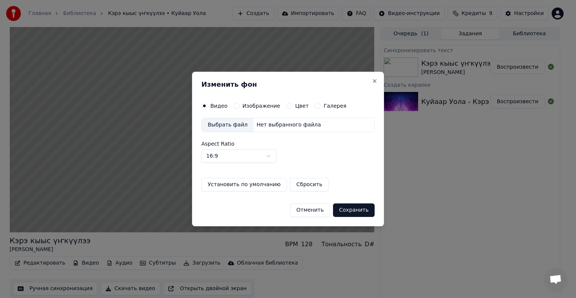
click at [233, 104] on button "Изображение" at bounding box center [236, 106] width 6 height 6
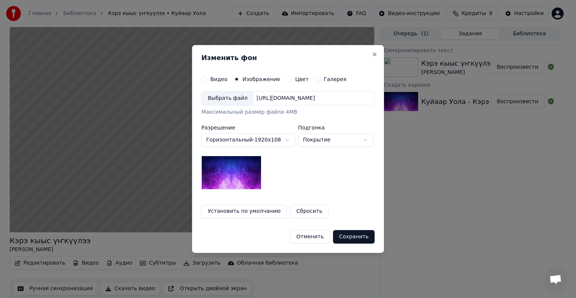
click at [294, 79] on div "Галерея" at bounding box center [330, 79] width 32 height 6
click at [294, 78] on button "Галерея" at bounding box center [317, 79] width 6 height 6
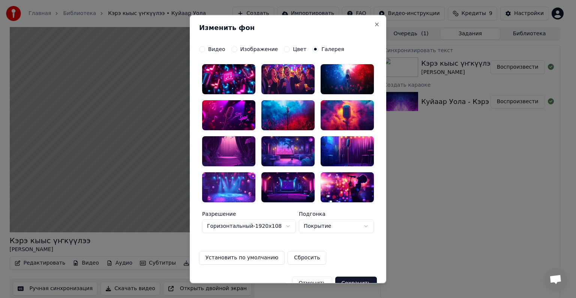
click at [231, 79] on div at bounding box center [228, 79] width 53 height 30
click at [235, 112] on div at bounding box center [228, 115] width 53 height 30
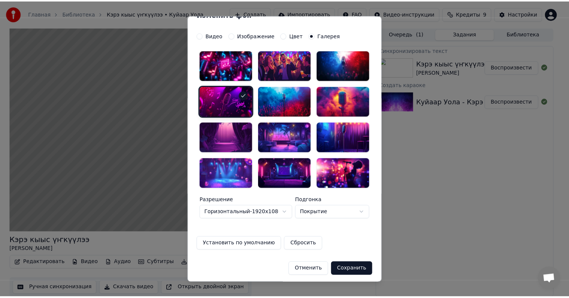
scroll to position [16, 0]
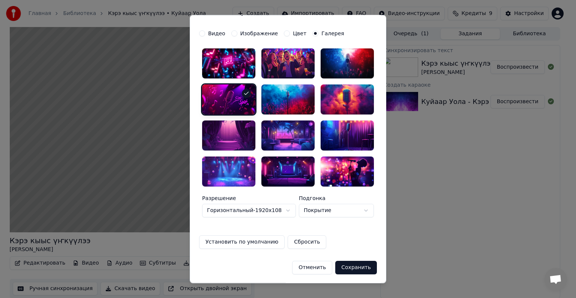
click at [294, 211] on button "Сохранить" at bounding box center [356, 266] width 42 height 13
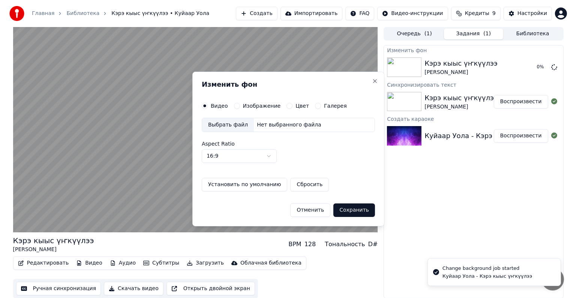
scroll to position [0, 0]
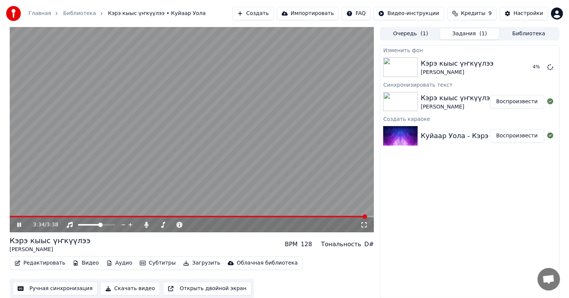
click at [19, 211] on icon at bounding box center [25, 224] width 18 height 6
click at [10, 211] on span at bounding box center [16, 215] width 13 height 1
click at [18, 211] on icon at bounding box center [25, 224] width 18 height 6
click at [85, 211] on div "0:01 / 3:38" at bounding box center [192, 224] width 365 height 15
click at [85, 211] on span at bounding box center [192, 215] width 365 height 1
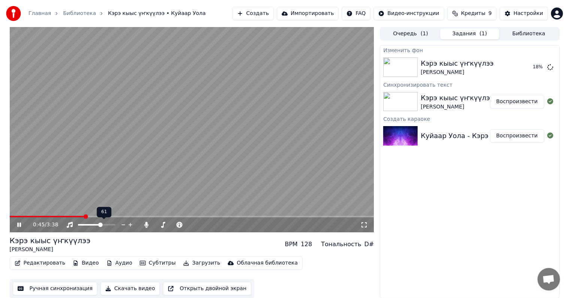
click at [22, 211] on icon at bounding box center [25, 224] width 18 height 6
click at [45, 211] on button "Редактировать" at bounding box center [40, 262] width 57 height 10
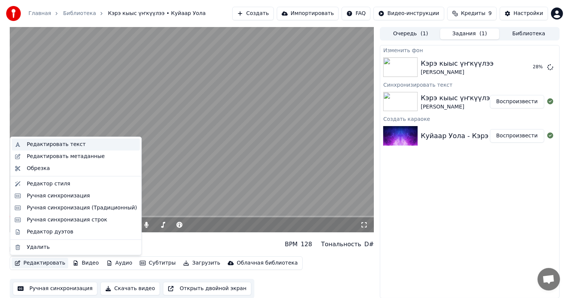
click at [57, 145] on div "Редактировать текст" at bounding box center [56, 144] width 59 height 7
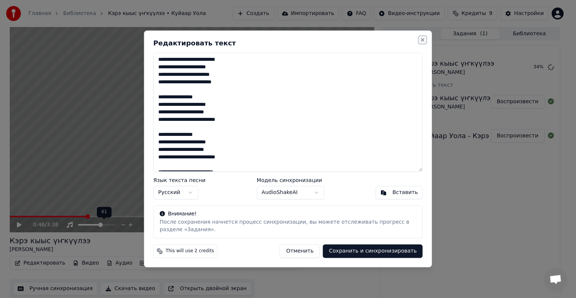
click at [294, 39] on button "Close" at bounding box center [422, 40] width 6 height 6
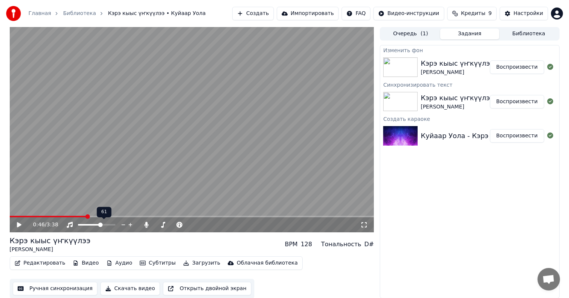
click at [294, 69] on div "[PERSON_NAME]" at bounding box center [457, 72] width 73 height 7
click at [294, 66] on button "Воспроизвести" at bounding box center [517, 66] width 54 height 13
click at [28, 211] on button "Редактировать" at bounding box center [40, 262] width 57 height 10
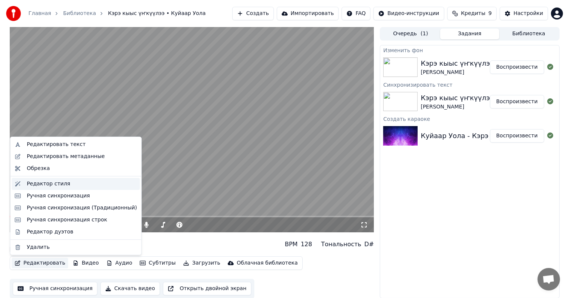
click at [46, 183] on div "Редактор стиля" at bounding box center [48, 183] width 43 height 7
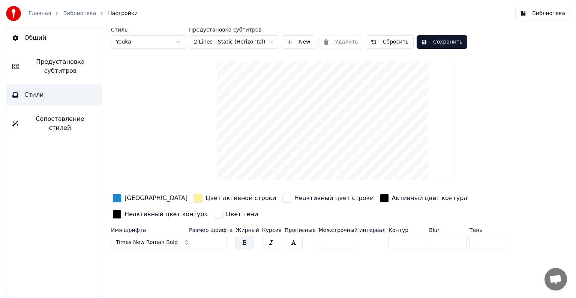
click at [52, 73] on span "Предустановка субтитров" at bounding box center [60, 66] width 70 height 18
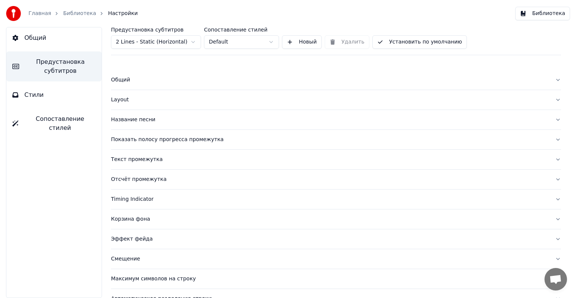
click at [130, 116] on div "Название песни" at bounding box center [330, 119] width 438 height 7
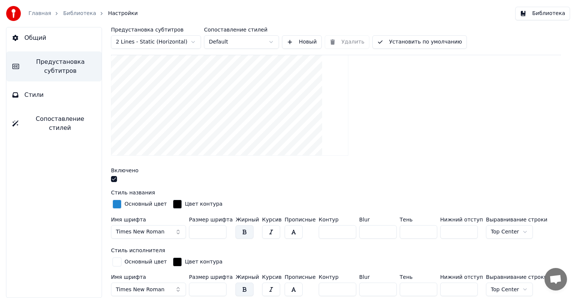
scroll to position [112, 0]
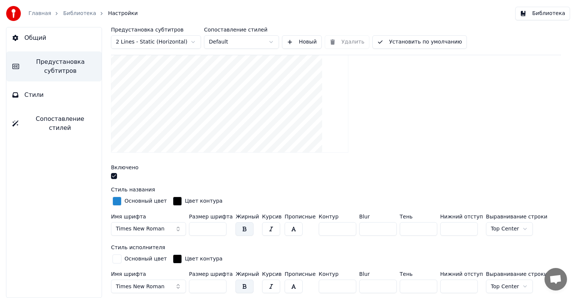
drag, startPoint x: 199, startPoint y: 229, endPoint x: 192, endPoint y: 230, distance: 8.0
click at [192, 211] on input "***" at bounding box center [207, 228] width 37 height 13
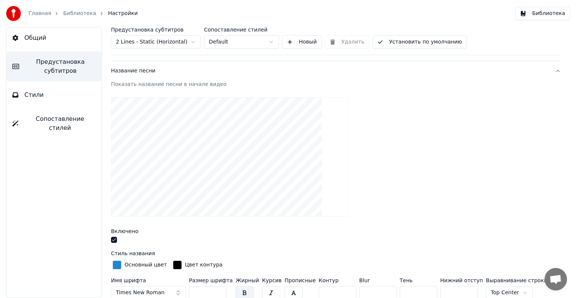
scroll to position [0, 0]
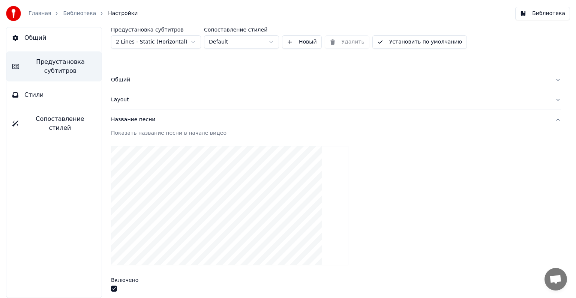
type input "***"
click at [34, 40] on span "Общий" at bounding box center [35, 37] width 22 height 9
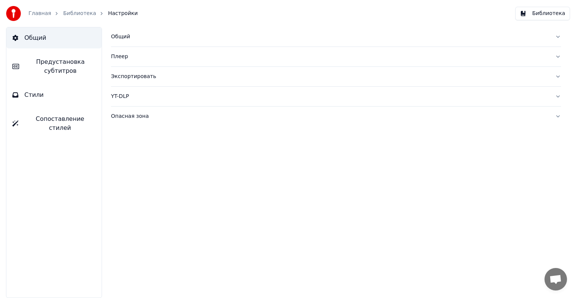
click at [69, 15] on link "Библиотека" at bounding box center [79, 13] width 33 height 7
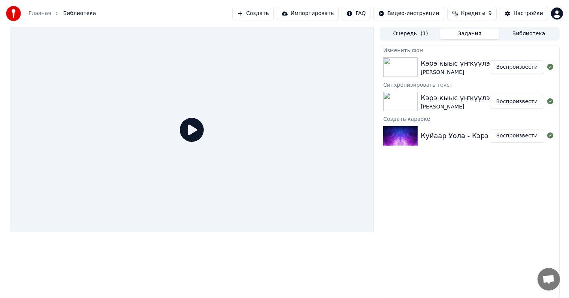
click at [294, 57] on div "Кэрэ кыыс үҥкүүлээ Куйаар Уола Воспроизвести" at bounding box center [469, 66] width 179 height 25
click at [192, 129] on icon at bounding box center [192, 130] width 24 height 24
click at [294, 67] on div "Кэрэ кыыс үҥкүүлээ" at bounding box center [457, 63] width 73 height 10
click at [294, 66] on button "Воспроизвести" at bounding box center [517, 66] width 54 height 13
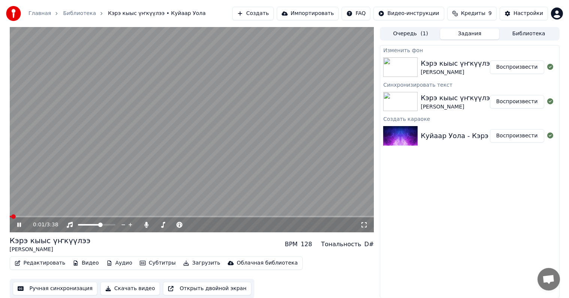
click at [11, 211] on span at bounding box center [13, 216] width 4 height 4
click at [294, 211] on icon at bounding box center [364, 224] width 7 height 6
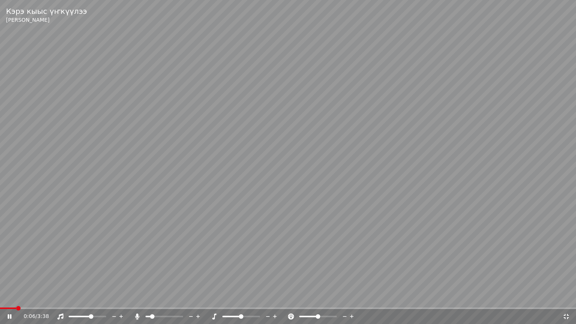
click at [0, 211] on span at bounding box center [8, 307] width 16 height 1
click at [294, 211] on icon at bounding box center [565, 316] width 7 height 6
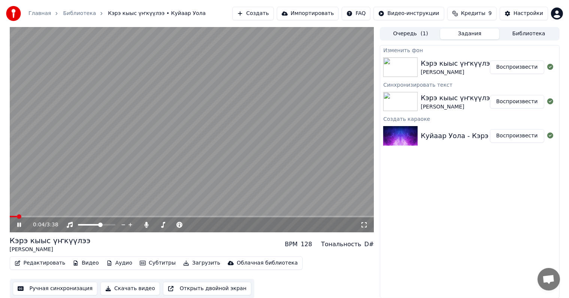
click at [21, 211] on icon at bounding box center [25, 224] width 18 height 6
click at [31, 211] on button "Редактировать" at bounding box center [40, 262] width 57 height 10
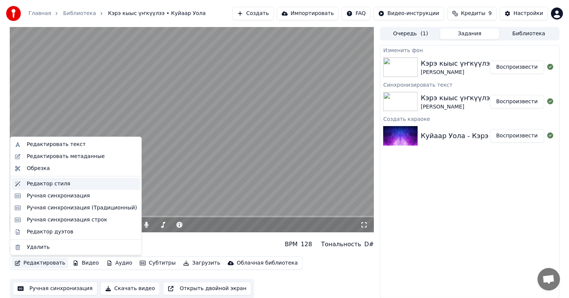
click at [46, 184] on div "Редактор стиля" at bounding box center [48, 183] width 43 height 7
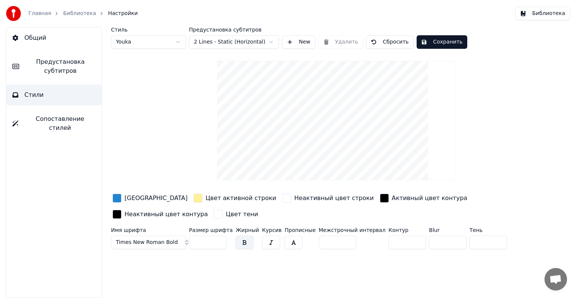
click at [64, 70] on span "Предустановка субтитров" at bounding box center [60, 66] width 70 height 18
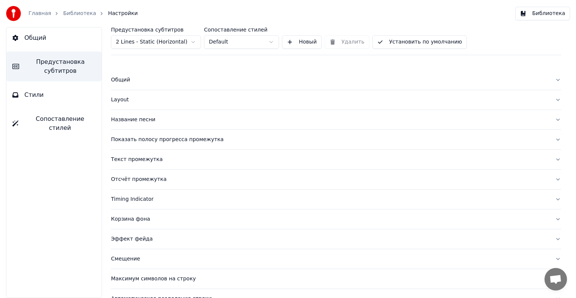
click at [129, 74] on button "Общий" at bounding box center [336, 79] width 450 height 19
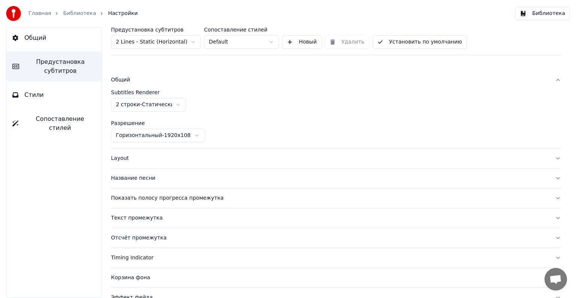
click at [129, 156] on div "Layout" at bounding box center [330, 157] width 438 height 7
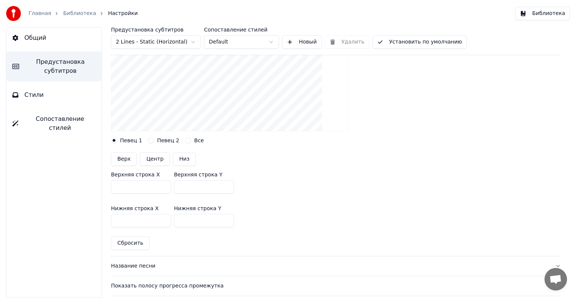
scroll to position [150, 0]
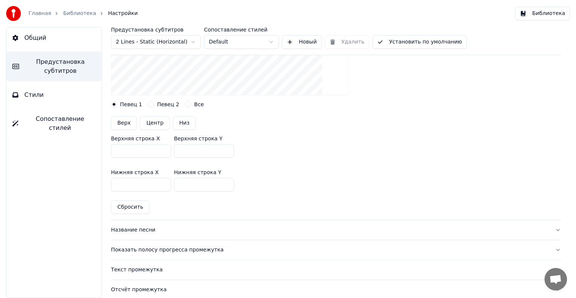
click at [145, 211] on div "Название песни" at bounding box center [330, 229] width 438 height 7
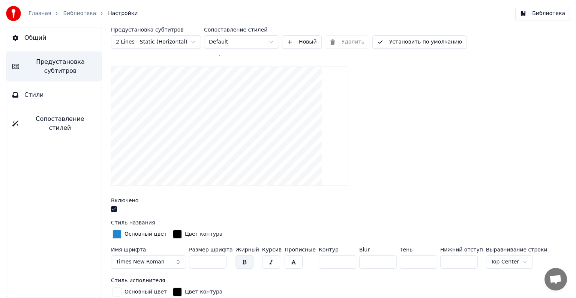
scroll to position [75, 0]
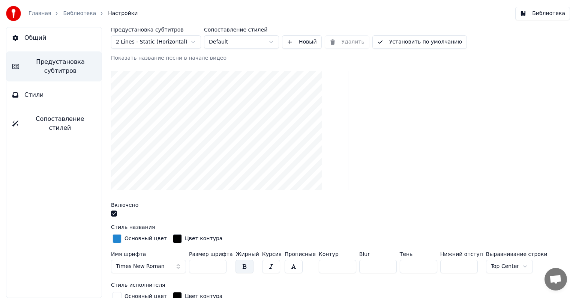
click at [294, 211] on html "Главная Библиотека Настройки Библиотека Общий Предустановка субтитров Стили Соп…" at bounding box center [288, 149] width 576 height 298
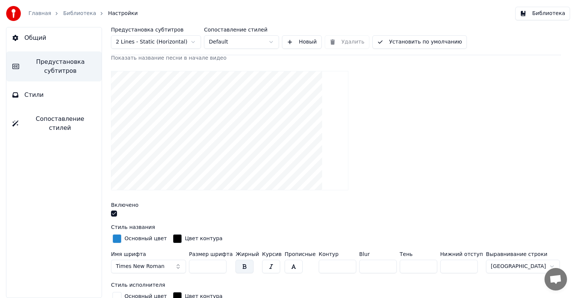
click at [294, 211] on html "Главная Библиотека Настройки Библиотека Общий Предустановка субтитров Стили Соп…" at bounding box center [288, 149] width 576 height 298
click at [294, 179] on html "Главная Библиотека Настройки Библиотека Общий Предустановка субтитров Стили Соп…" at bounding box center [288, 149] width 576 height 298
click at [294, 211] on html "Главная Библиотека Настройки Библиотека Общий Предустановка субтитров Стили Соп…" at bounding box center [288, 149] width 576 height 298
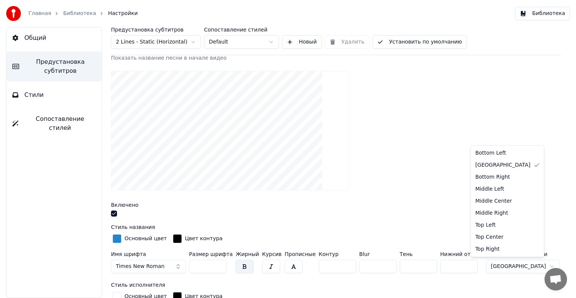
click at [294, 184] on html "Главная Библиотека Настройки Библиотека Общий Предустановка субтитров Стили Соп…" at bounding box center [288, 149] width 576 height 298
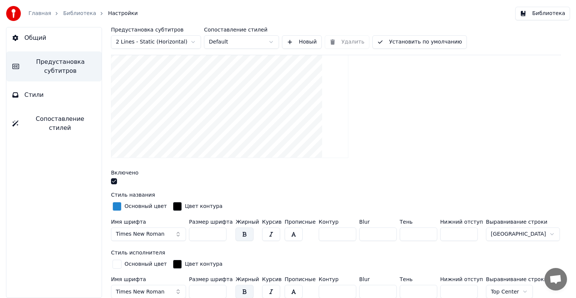
scroll to position [225, 0]
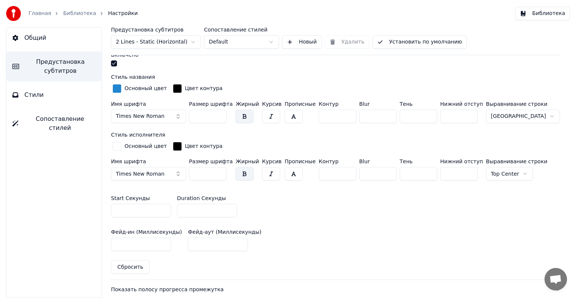
click at [294, 171] on html "Главная Библиотека Настройки Библиотека Общий Предустановка субтитров Стили Соп…" at bounding box center [288, 149] width 576 height 298
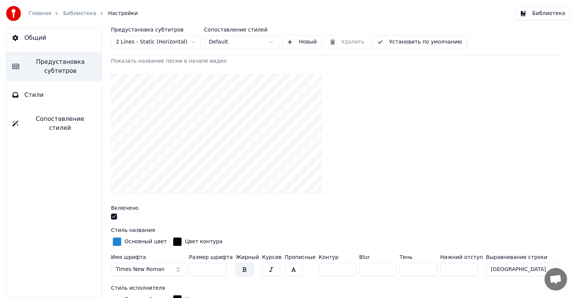
scroll to position [112, 0]
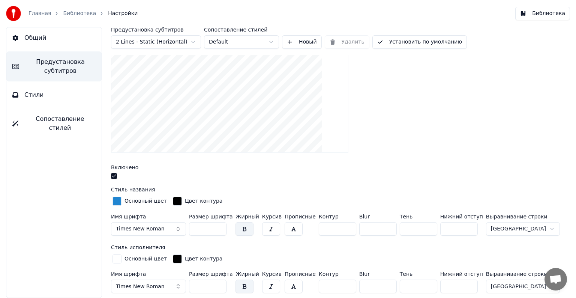
click at [294, 211] on html "Главная Библиотека Настройки Библиотека Общий Предустановка субтитров Стили Соп…" at bounding box center [288, 149] width 576 height 298
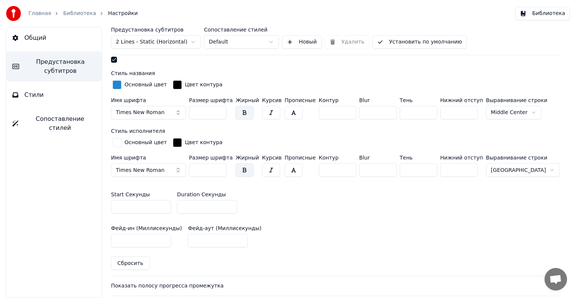
scroll to position [262, 0]
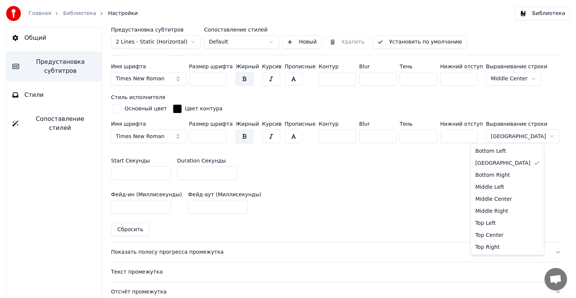
click at [294, 138] on html "Главная Библиотека Настройки Библиотека Общий Предустановка субтитров Стили Соп…" at bounding box center [288, 149] width 576 height 298
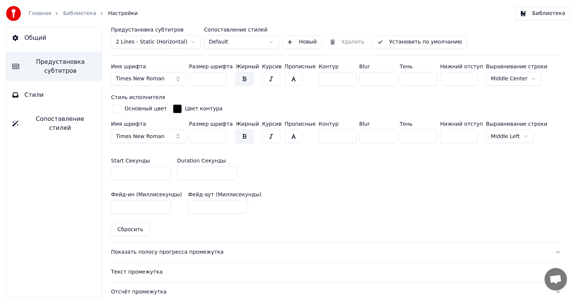
click at [294, 136] on html "Главная Библиотека Настройки Библиотека Общий Предустановка субтитров Стили Соп…" at bounding box center [288, 149] width 576 height 298
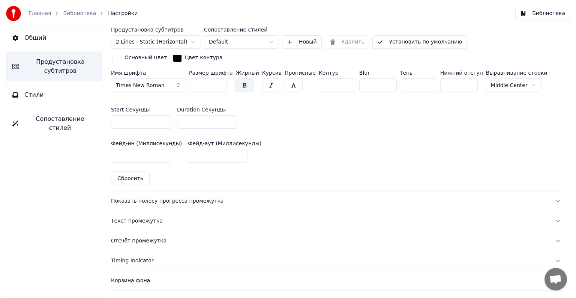
scroll to position [315, 0]
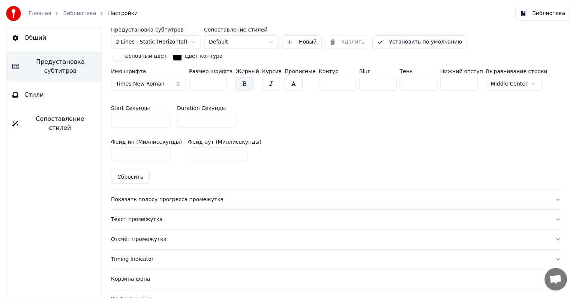
click at [244, 198] on div "Показать полосу прогресса промежутка" at bounding box center [330, 199] width 438 height 7
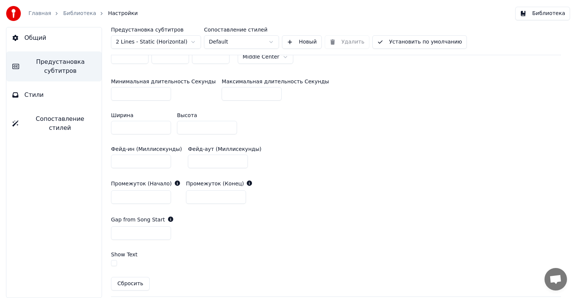
scroll to position [390, 0]
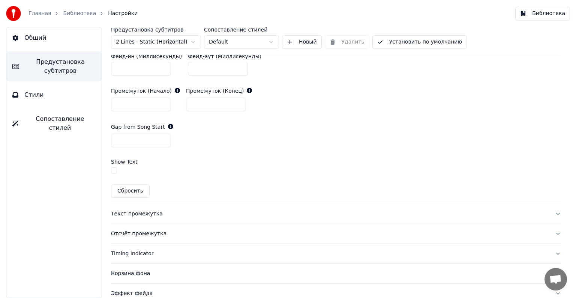
click at [292, 210] on div "Текст промежутка" at bounding box center [330, 213] width 438 height 7
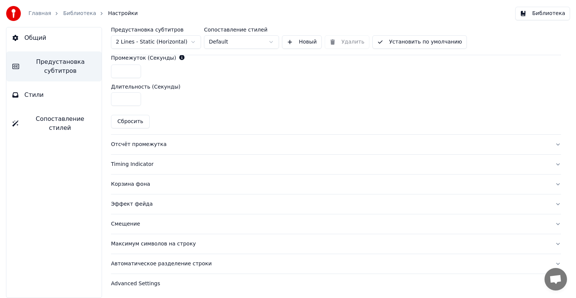
click at [198, 145] on div "Отсчёт промежутка" at bounding box center [330, 144] width 438 height 7
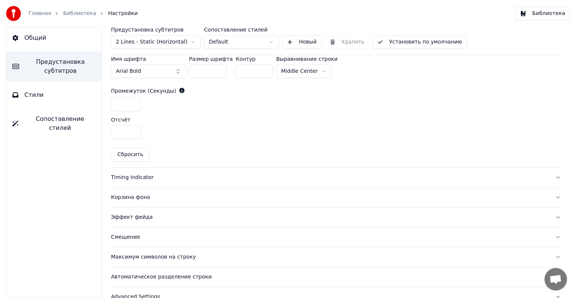
scroll to position [342, 0]
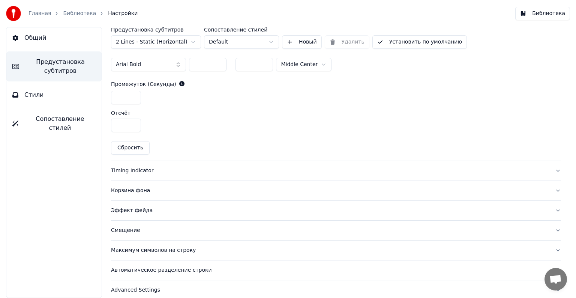
click at [234, 169] on div "Timing Indicator" at bounding box center [330, 170] width 438 height 7
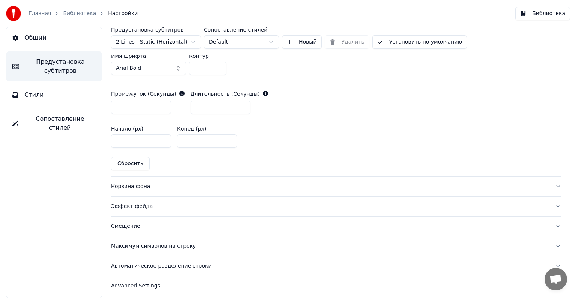
scroll to position [376, 0]
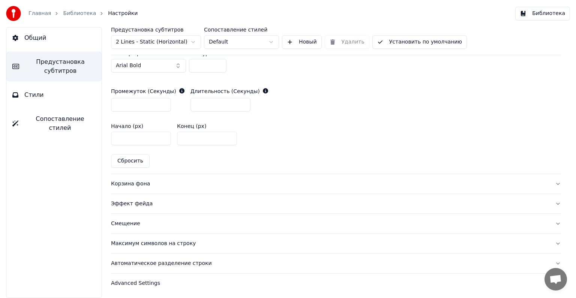
click at [244, 177] on button "Корзина фона" at bounding box center [336, 183] width 450 height 19
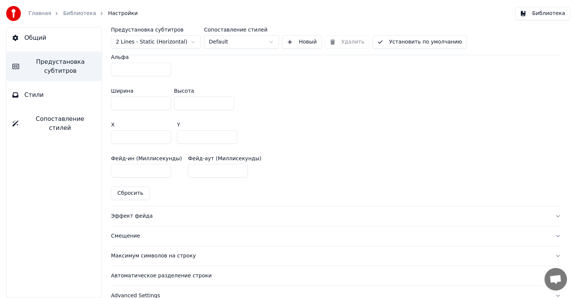
scroll to position [451, 0]
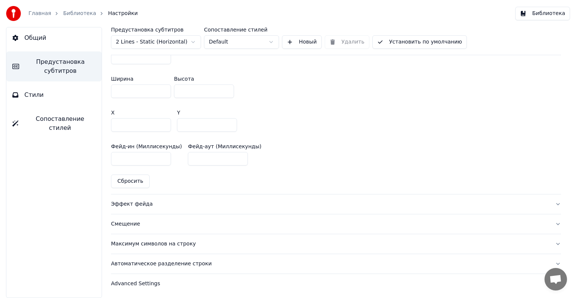
click at [257, 201] on div "Эффект фейда" at bounding box center [330, 203] width 438 height 7
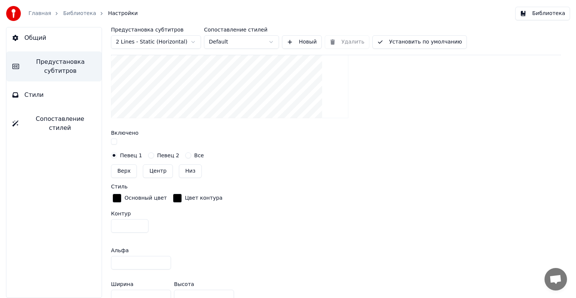
scroll to position [205, 0]
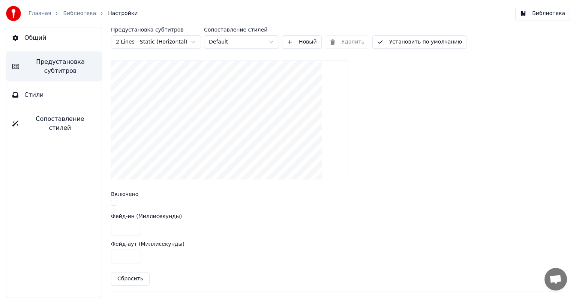
click at [115, 201] on button "button" at bounding box center [114, 202] width 6 height 6
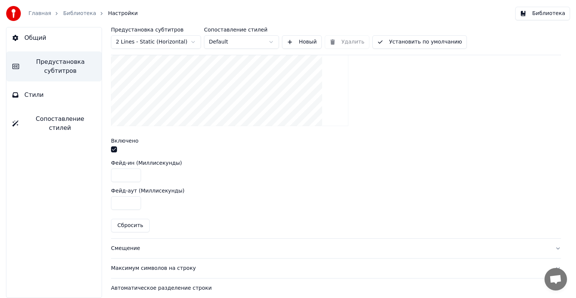
scroll to position [283, 0]
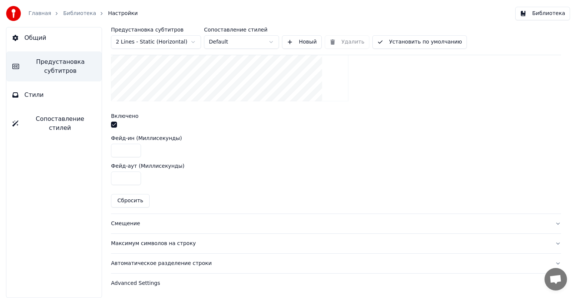
click at [205, 211] on div "Смещение" at bounding box center [330, 223] width 438 height 7
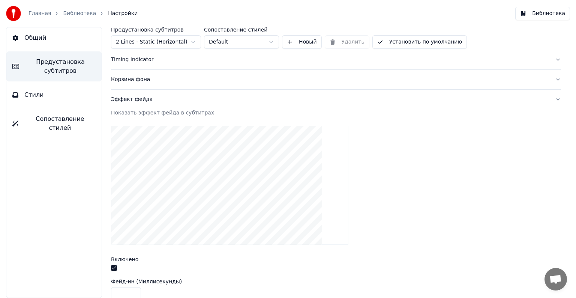
scroll to position [124, 0]
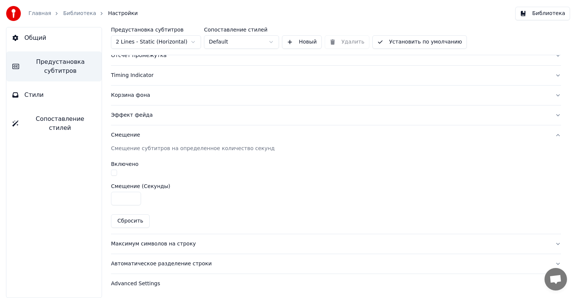
click at [205, 211] on div "Максимум символов на строку" at bounding box center [330, 243] width 438 height 7
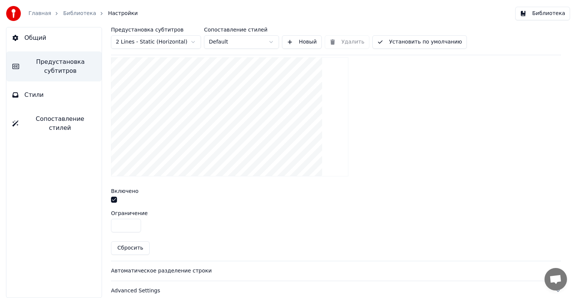
scroll to position [255, 0]
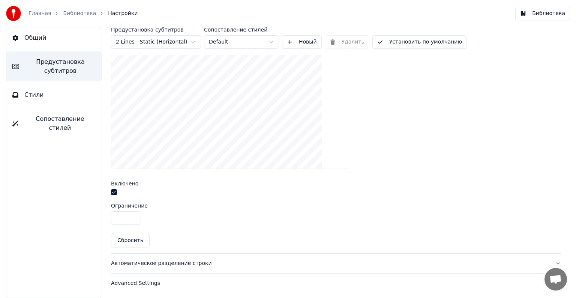
click at [234, 211] on div "Advanced Settings" at bounding box center [330, 282] width 438 height 7
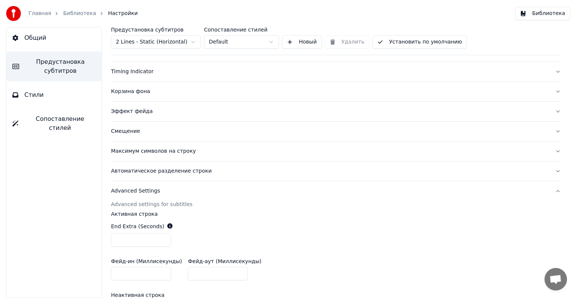
scroll to position [67, 0]
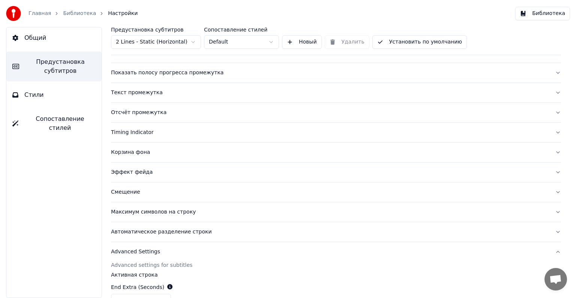
click at [54, 99] on button "Стили" at bounding box center [53, 94] width 95 height 21
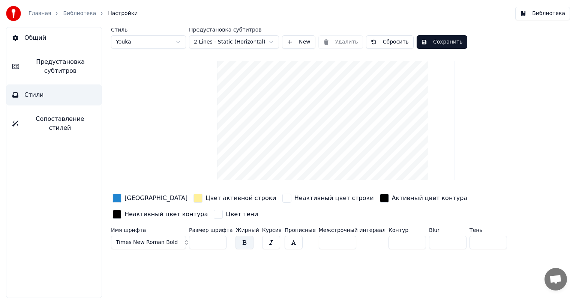
click at [54, 114] on button "Сопоставление стилей" at bounding box center [53, 123] width 95 height 30
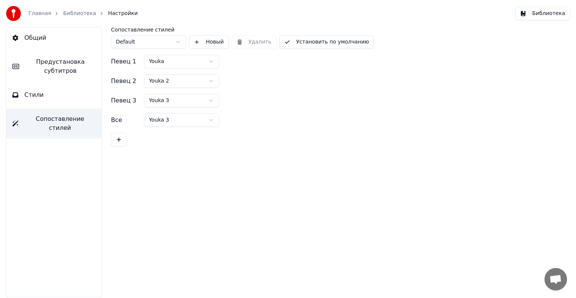
click at [73, 11] on link "Библиотека" at bounding box center [79, 13] width 33 height 7
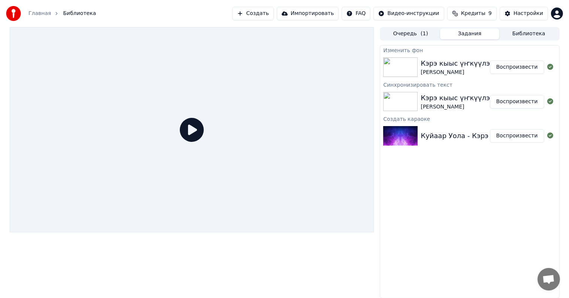
click at [294, 69] on button "Воспроизвести" at bounding box center [517, 66] width 54 height 13
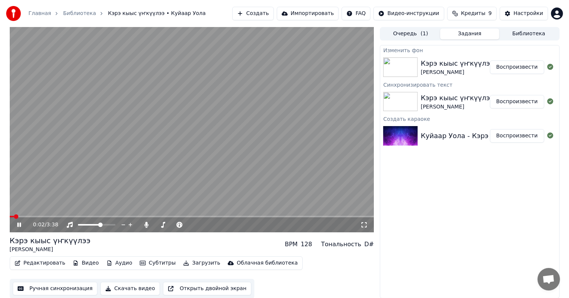
click at [294, 211] on icon at bounding box center [364, 224] width 5 height 5
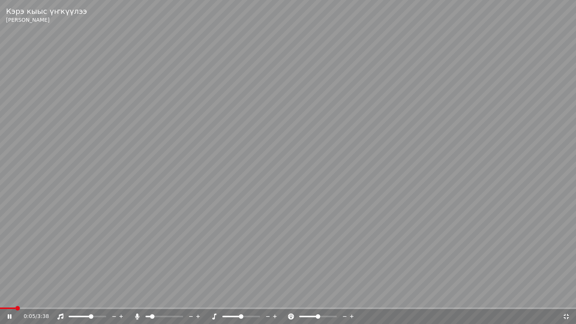
click at [294, 211] on icon at bounding box center [565, 316] width 7 height 6
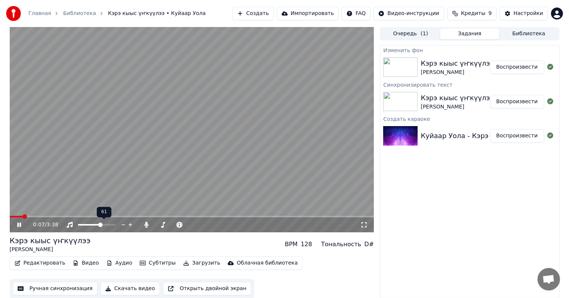
click at [84, 211] on span at bounding box center [89, 224] width 23 height 1
click at [88, 211] on span at bounding box center [89, 224] width 4 height 4
click at [46, 211] on span at bounding box center [192, 215] width 365 height 1
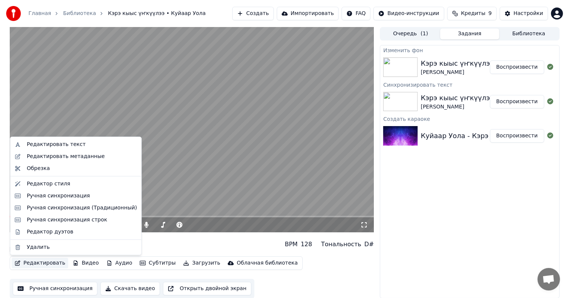
click at [49, 211] on button "Редактировать" at bounding box center [40, 262] width 57 height 10
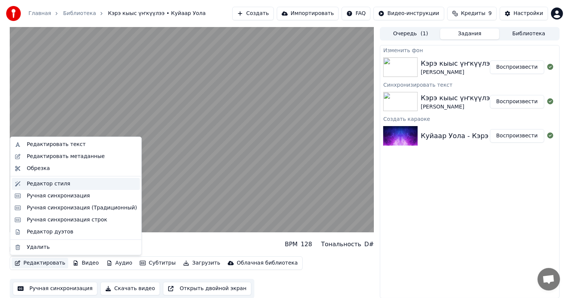
click at [52, 185] on div "Редактор стиля" at bounding box center [48, 183] width 43 height 7
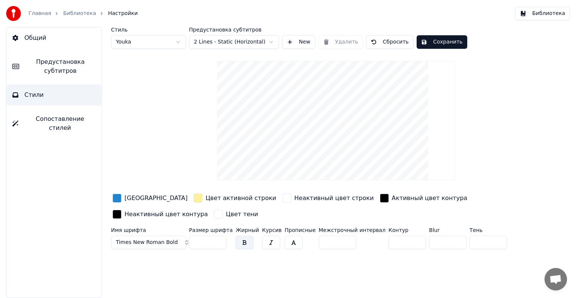
click at [55, 64] on span "Предустановка субтитров" at bounding box center [60, 66] width 70 height 18
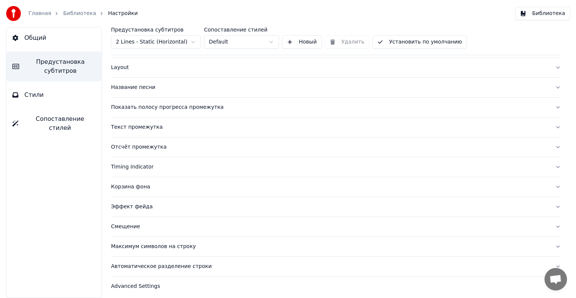
scroll to position [35, 0]
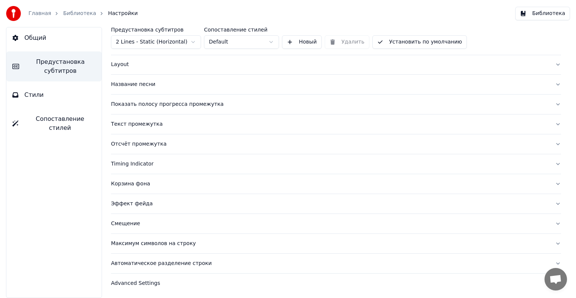
click at [145, 200] on div "Эффект фейда" at bounding box center [330, 203] width 438 height 7
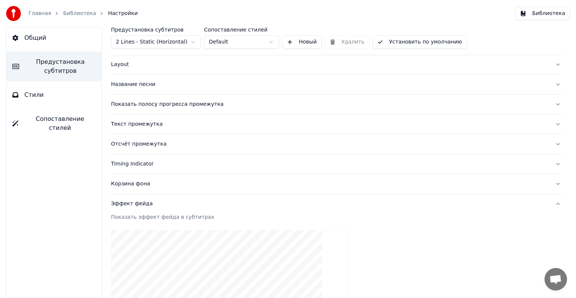
scroll to position [185, 0]
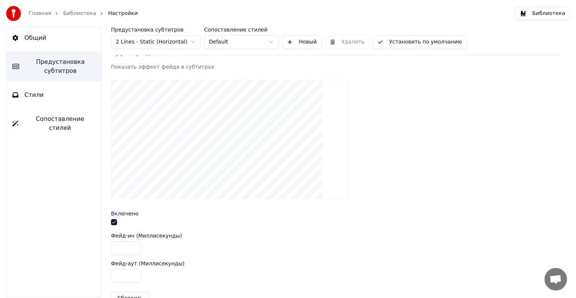
click at [113, 211] on button "button" at bounding box center [114, 222] width 6 height 6
click at [48, 36] on button "Общий" at bounding box center [53, 37] width 95 height 21
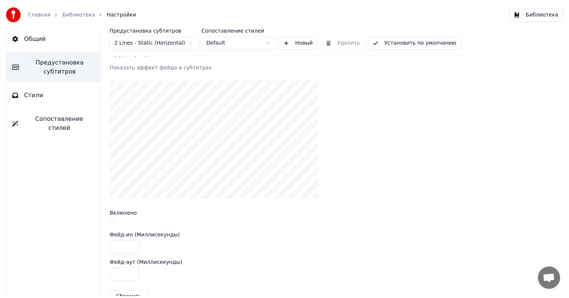
scroll to position [0, 0]
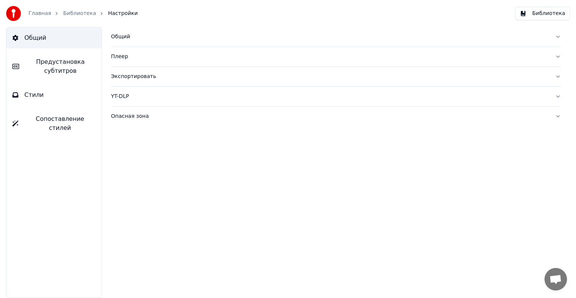
click at [80, 14] on link "Библиотека" at bounding box center [79, 13] width 33 height 7
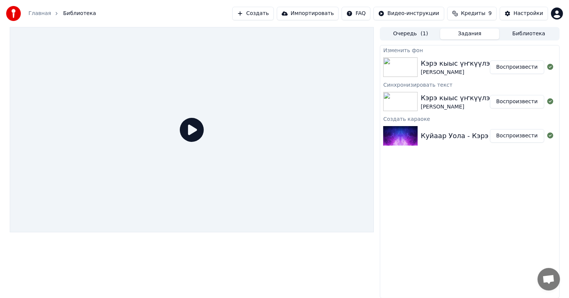
click at [197, 131] on icon at bounding box center [192, 130] width 24 height 24
click at [294, 61] on div "Кэрэ кыыс үҥкүүлээ" at bounding box center [457, 63] width 73 height 10
click at [294, 63] on button "Воспроизвести" at bounding box center [517, 66] width 54 height 13
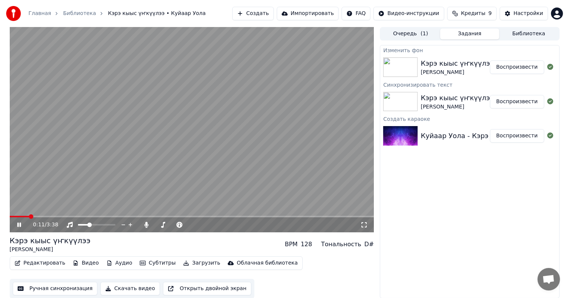
click at [49, 211] on span at bounding box center [192, 215] width 365 height 1
click at [156, 211] on span at bounding box center [158, 224] width 4 height 4
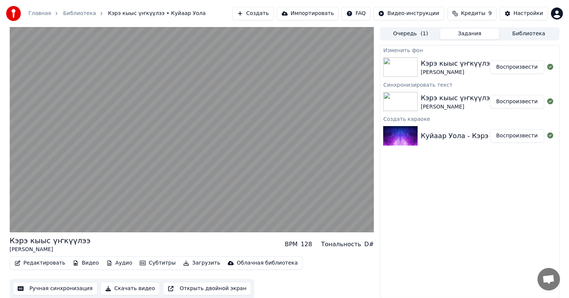
scroll to position [0, 0]
click at [131, 211] on button "Скачать видео" at bounding box center [130, 287] width 60 height 13
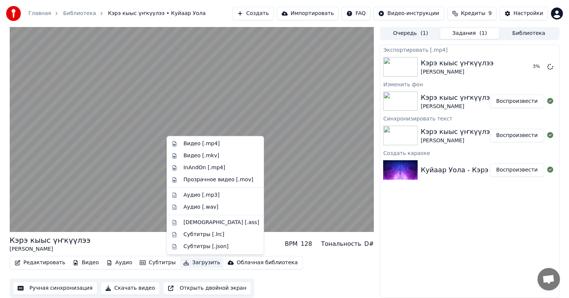
click at [185, 211] on button "Загрузить" at bounding box center [201, 262] width 43 height 10
click at [202, 147] on div "Видео [.mp4]" at bounding box center [216, 144] width 94 height 12
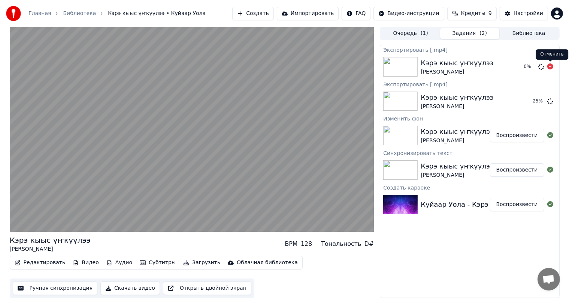
click at [294, 64] on icon at bounding box center [551, 66] width 6 height 6
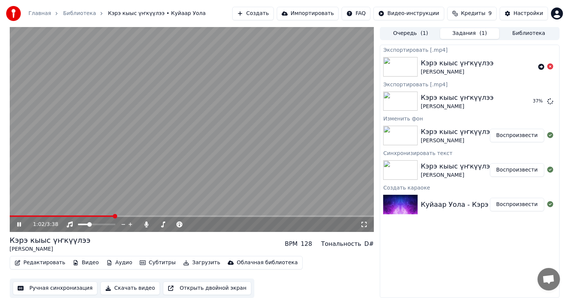
click at [214, 211] on button "Открыть двойной экран" at bounding box center [207, 287] width 88 height 13
click at [23, 211] on icon at bounding box center [25, 224] width 18 height 6
click at [294, 99] on button "Показать" at bounding box center [525, 100] width 39 height 13
click at [294, 66] on icon at bounding box center [551, 66] width 6 height 6
click at [115, 211] on span at bounding box center [96, 223] width 37 height 1
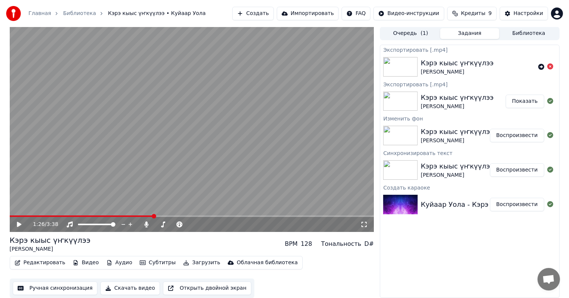
click at [189, 211] on button "Загрузить" at bounding box center [201, 262] width 43 height 10
click at [294, 211] on span at bounding box center [370, 216] width 4 height 4
click at [185, 211] on button "Загрузить" at bounding box center [201, 262] width 43 height 10
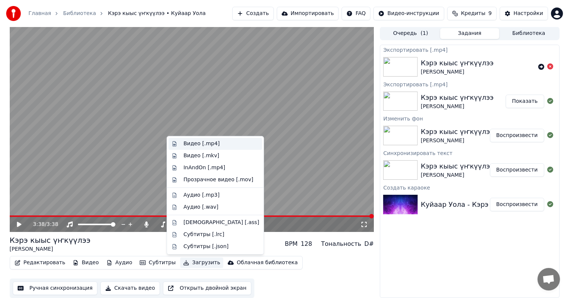
click at [209, 146] on div "Видео [.mp4]" at bounding box center [202, 143] width 36 height 7
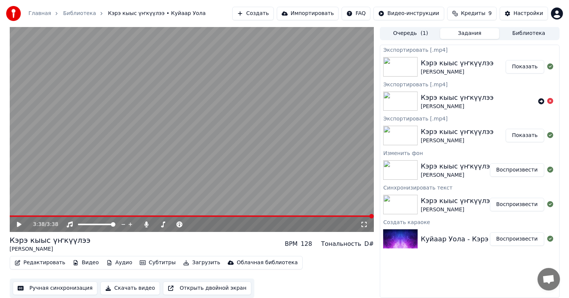
click at [294, 70] on button "Показать" at bounding box center [525, 66] width 39 height 13
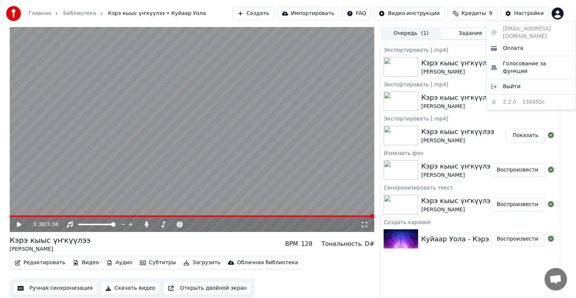
click at [294, 10] on html "Главная Библиотека Кэрэ кыыс үҥкүүлээ • Куйаар Уола Создать Импортировать FAQ В…" at bounding box center [288, 149] width 576 height 298
click at [294, 45] on span "Оплата" at bounding box center [513, 48] width 20 height 7
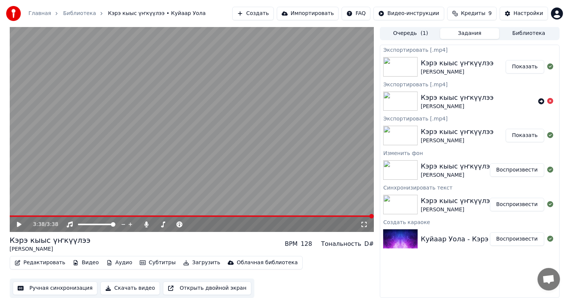
click at [294, 15] on button "Кредиты 9" at bounding box center [471, 13] width 49 height 13
click at [294, 68] on button "Показать" at bounding box center [525, 66] width 39 height 13
click at [294, 10] on div "Настройки" at bounding box center [529, 13] width 30 height 7
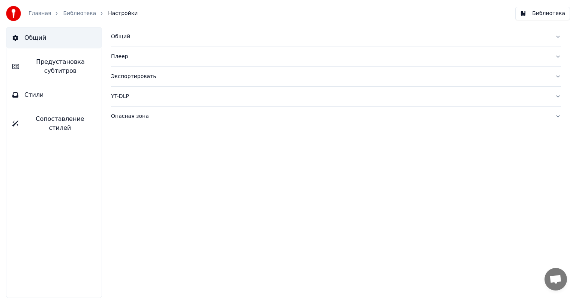
click at [132, 64] on button "Плеер" at bounding box center [336, 56] width 450 height 19
click at [132, 42] on button "Общий" at bounding box center [336, 36] width 450 height 19
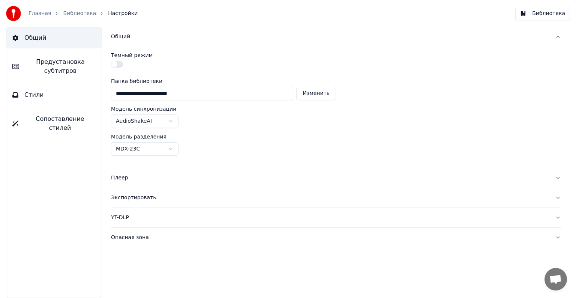
click at [158, 119] on html "**********" at bounding box center [288, 149] width 576 height 298
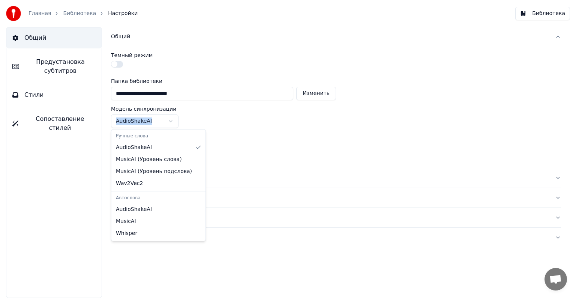
click at [158, 119] on html "**********" at bounding box center [288, 149] width 576 height 298
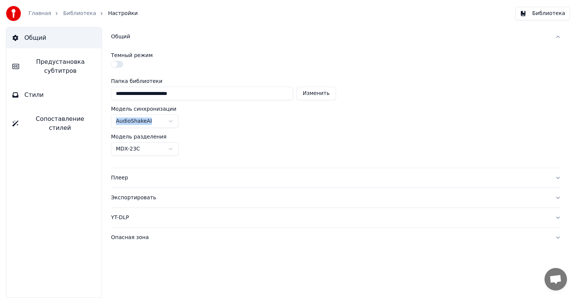
click at [159, 197] on div "Экспортировать" at bounding box center [330, 197] width 438 height 7
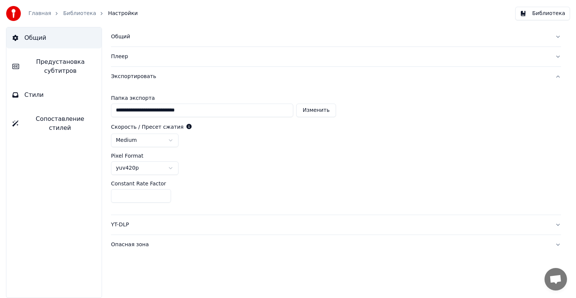
click at [56, 64] on span "Предустановка субтитров" at bounding box center [60, 66] width 70 height 18
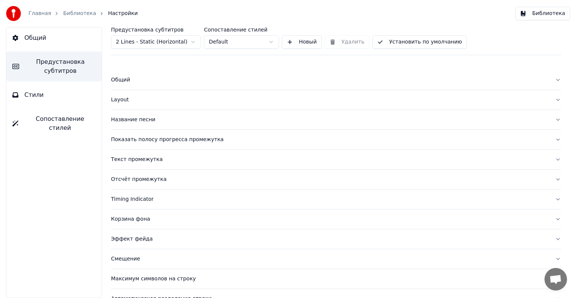
click at [133, 79] on div "Общий" at bounding box center [330, 79] width 438 height 7
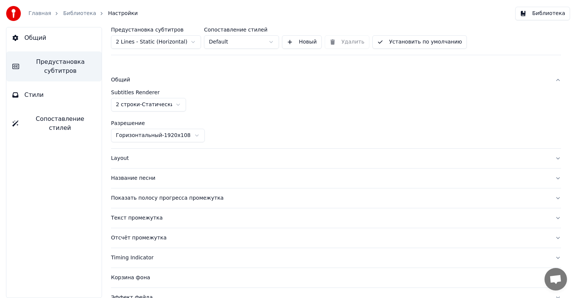
click at [133, 79] on div "Общий" at bounding box center [330, 79] width 438 height 7
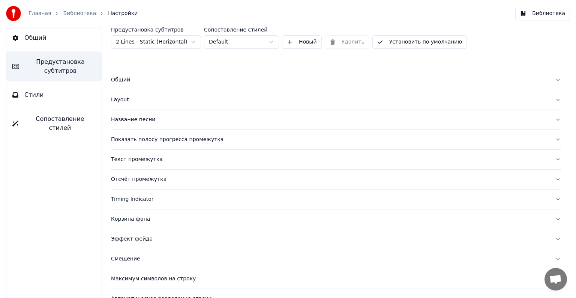
click at [135, 99] on div "Layout" at bounding box center [330, 99] width 438 height 7
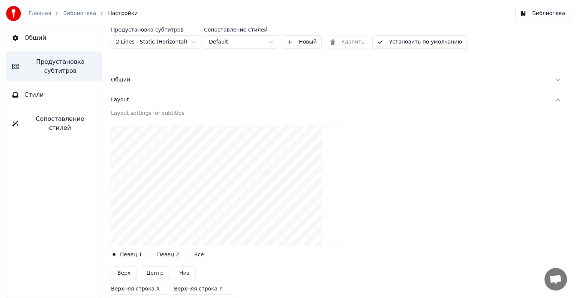
click at [135, 99] on div "Layout" at bounding box center [330, 99] width 438 height 7
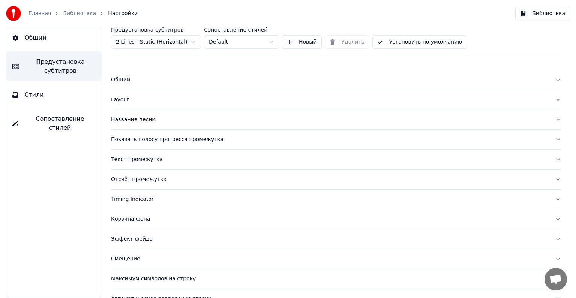
click at [135, 120] on div "Название песни" at bounding box center [330, 119] width 438 height 7
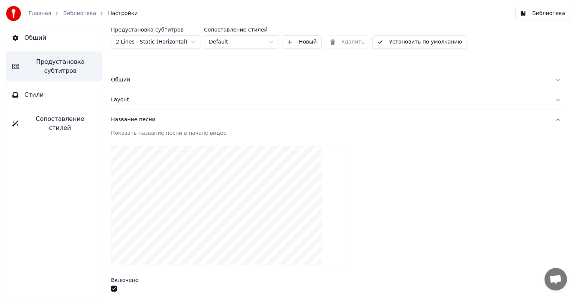
click at [135, 120] on div "Название песни" at bounding box center [330, 119] width 438 height 7
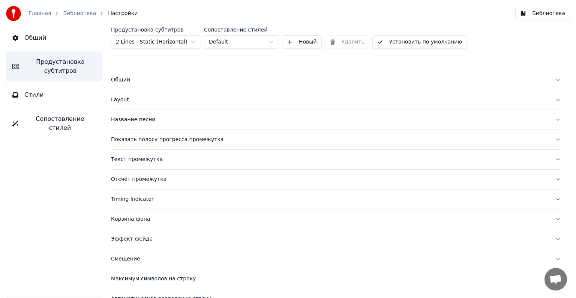
click at [47, 129] on button "Сопоставление стилей" at bounding box center [53, 123] width 95 height 30
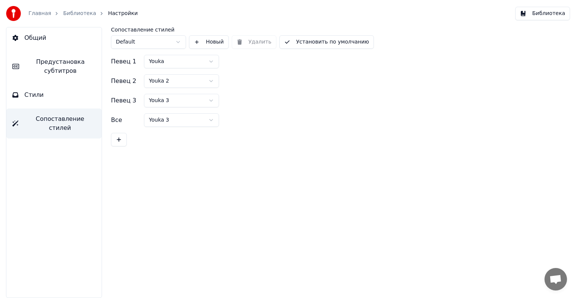
click at [60, 93] on button "Стили" at bounding box center [53, 94] width 95 height 21
